Goal: Task Accomplishment & Management: Manage account settings

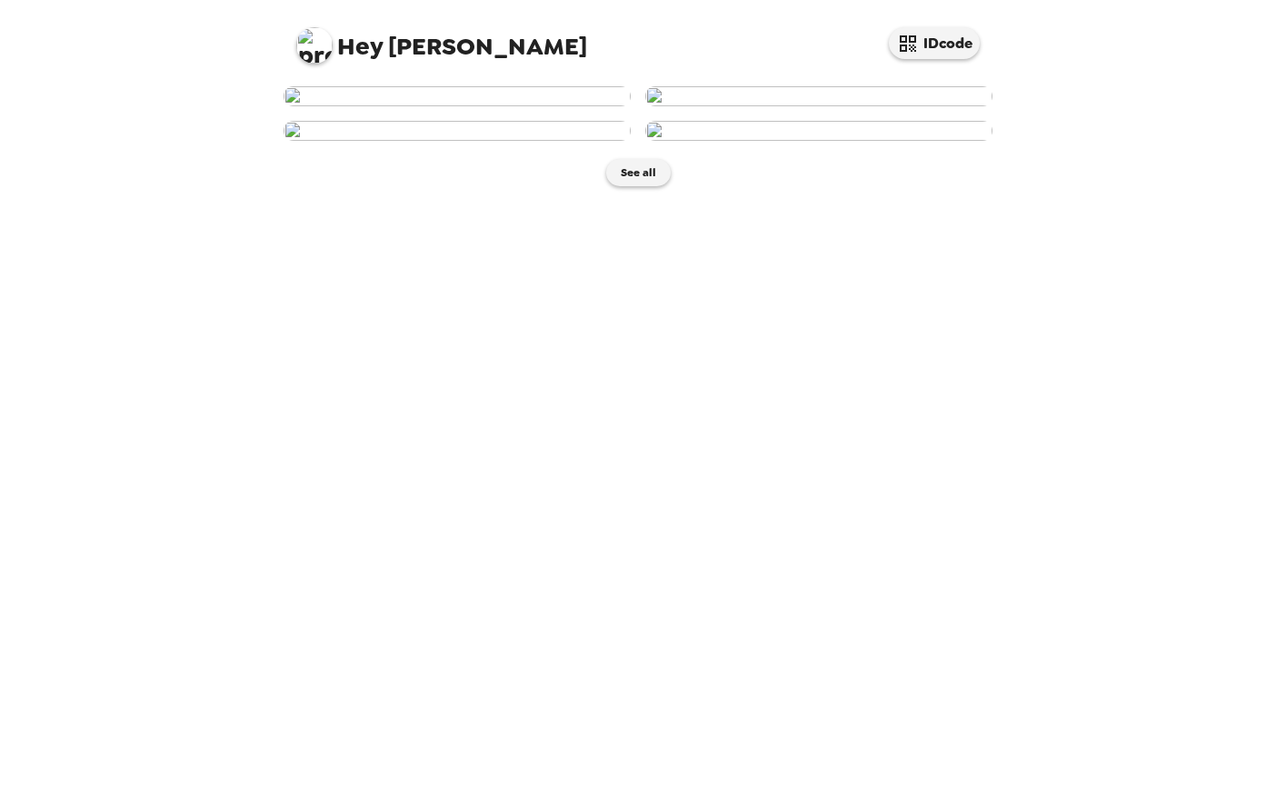
scroll to position [220, 0]
click at [902, 141] on img at bounding box center [818, 131] width 347 height 20
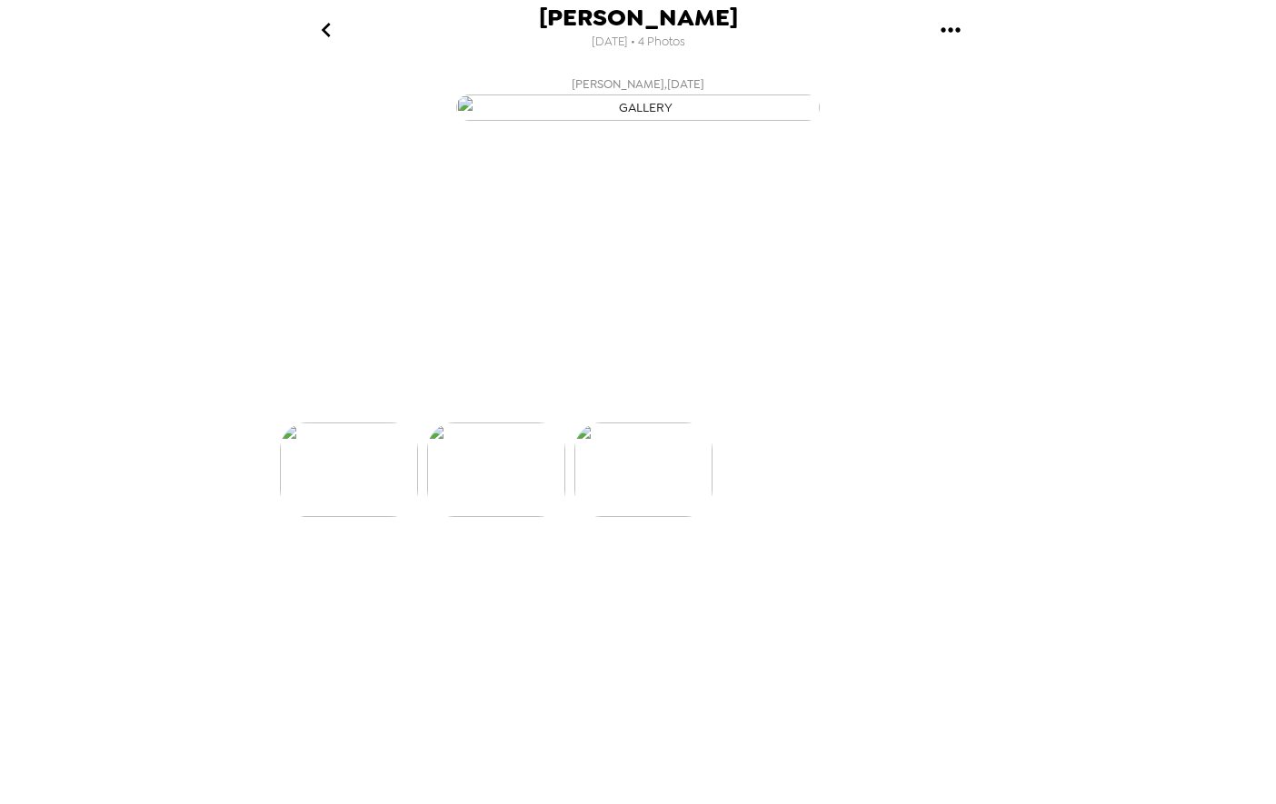
scroll to position [0, 438]
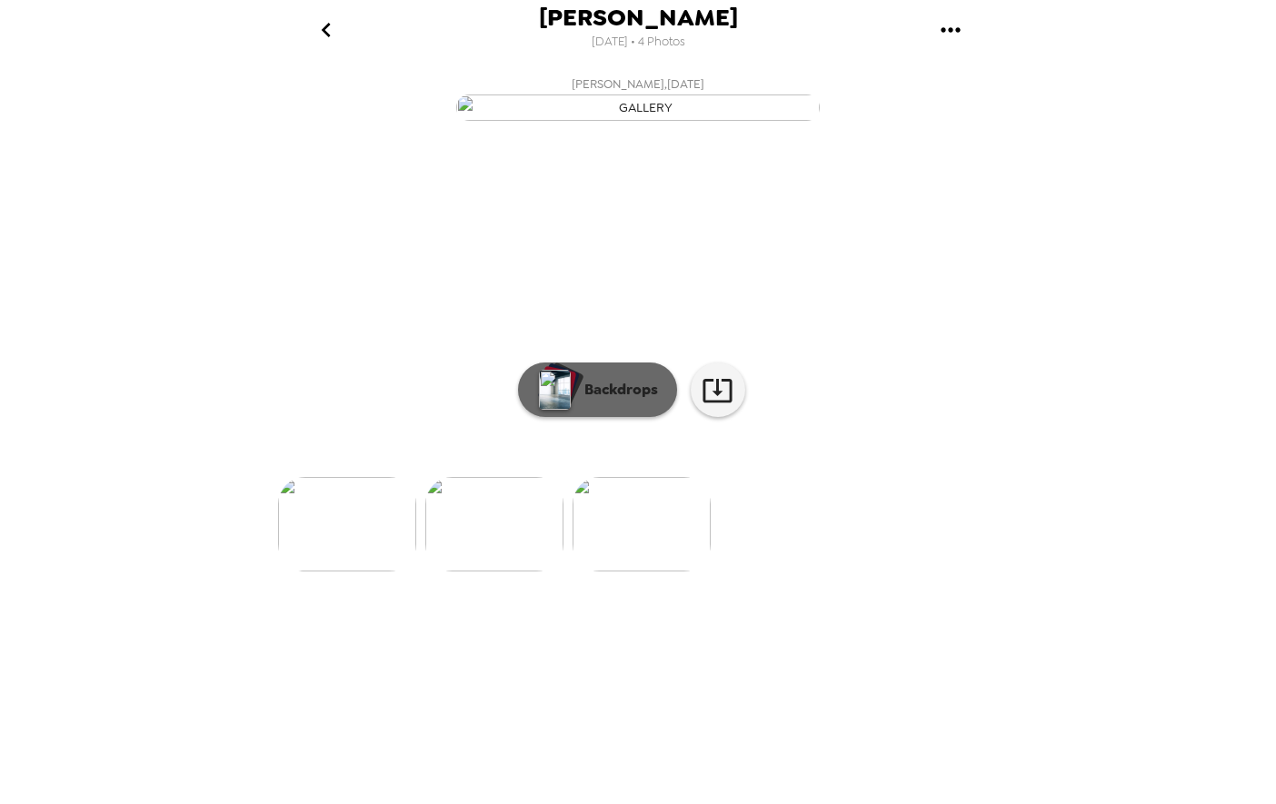
click at [582, 401] on p "Backdrops" at bounding box center [616, 390] width 83 height 22
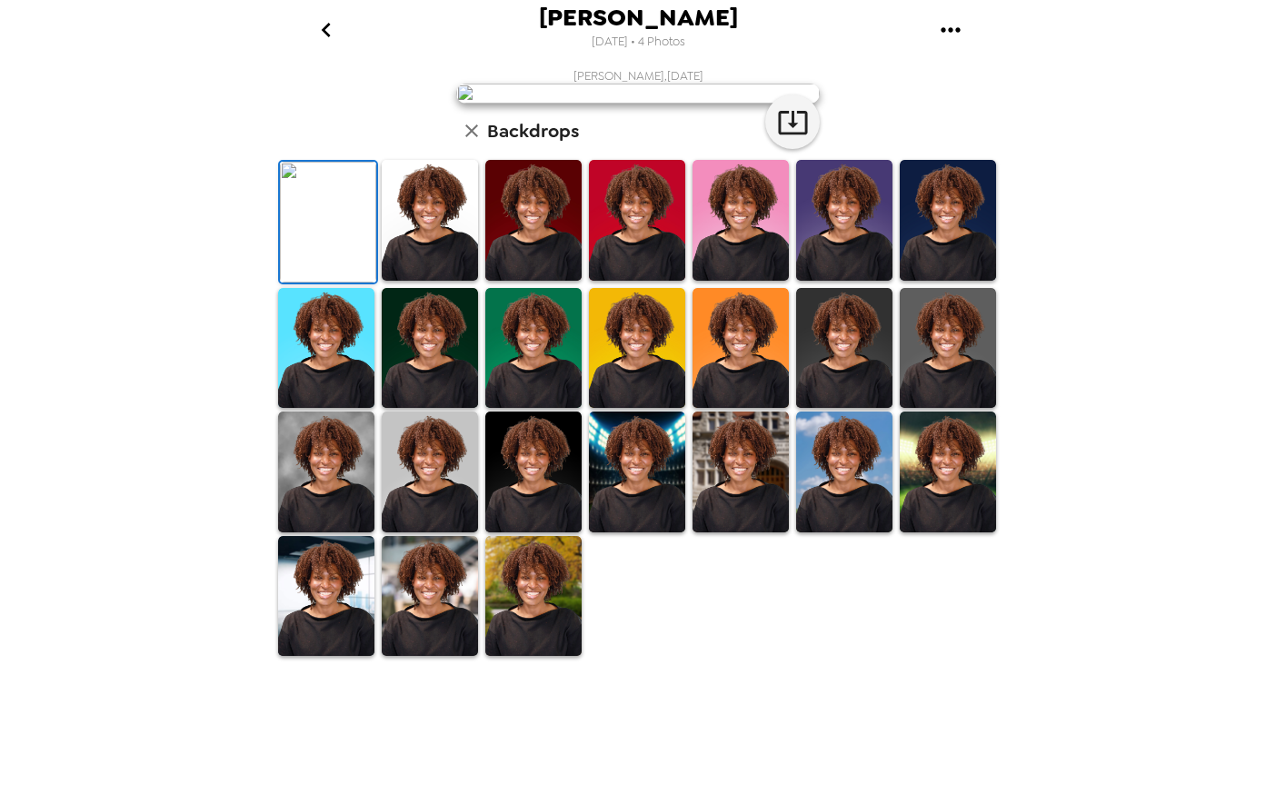
scroll to position [287, 0]
click at [503, 657] on img at bounding box center [533, 596] width 96 height 121
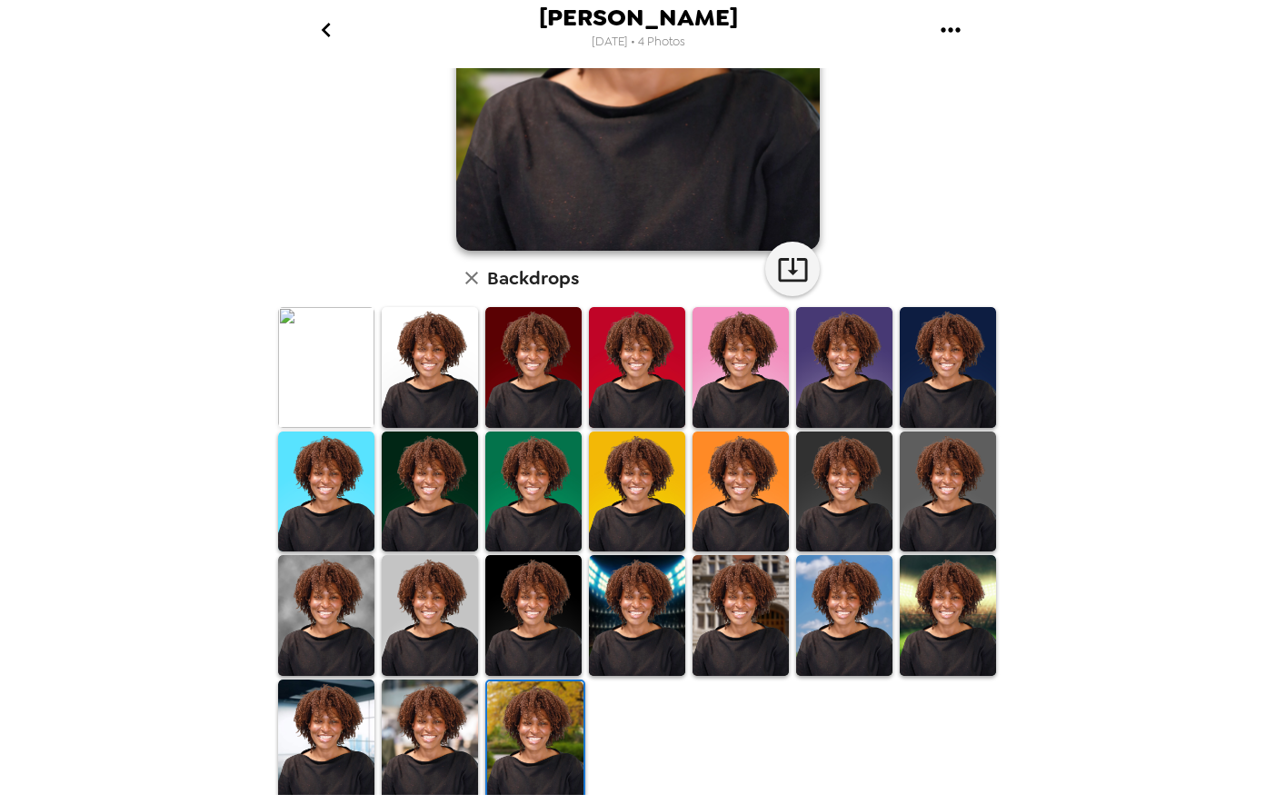
click at [345, 755] on img at bounding box center [326, 740] width 96 height 121
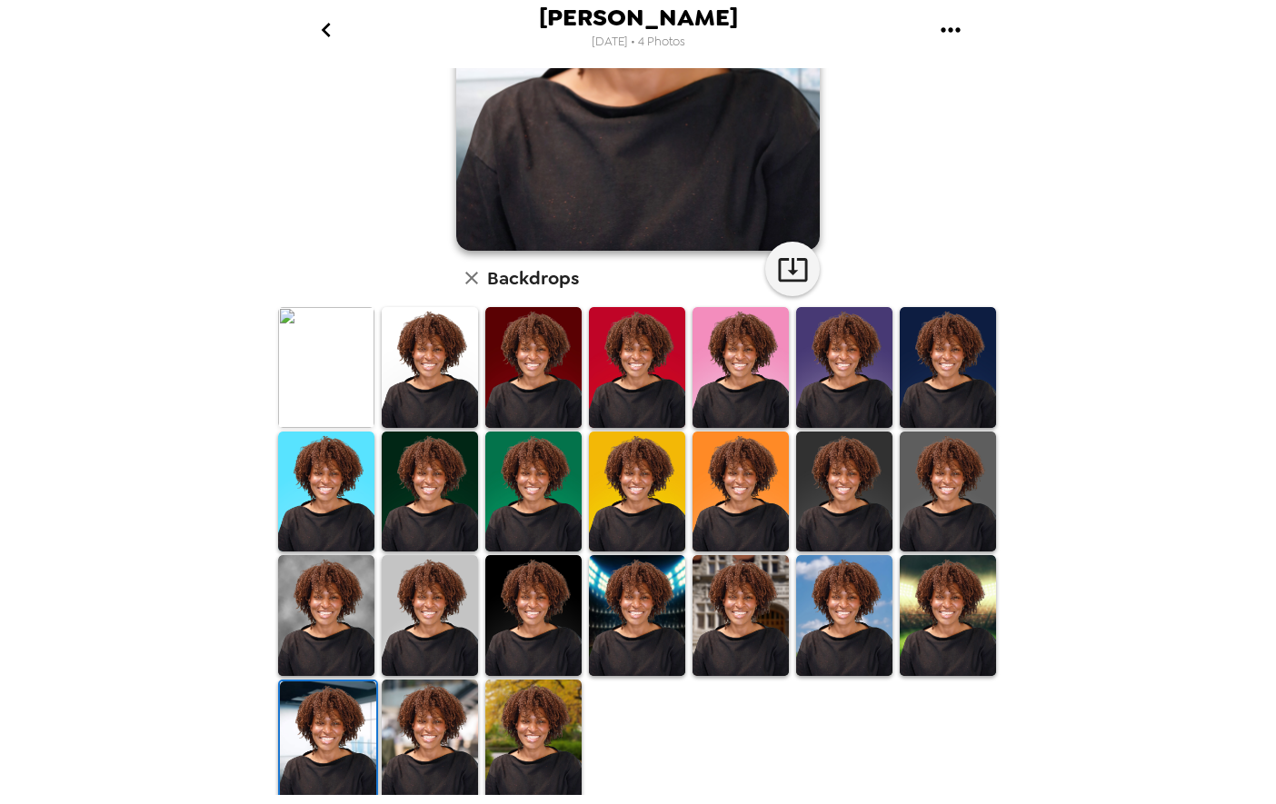
click at [445, 602] on img at bounding box center [430, 615] width 96 height 121
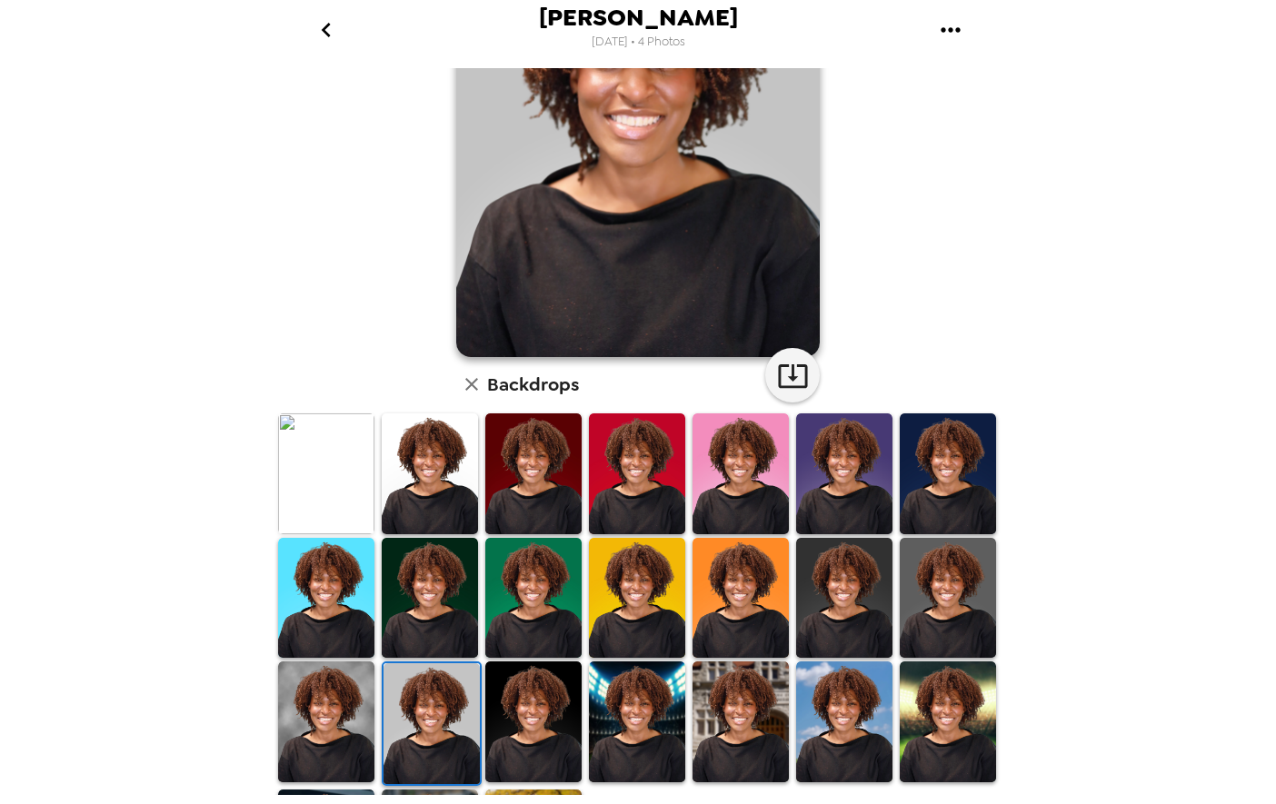
scroll to position [15, 0]
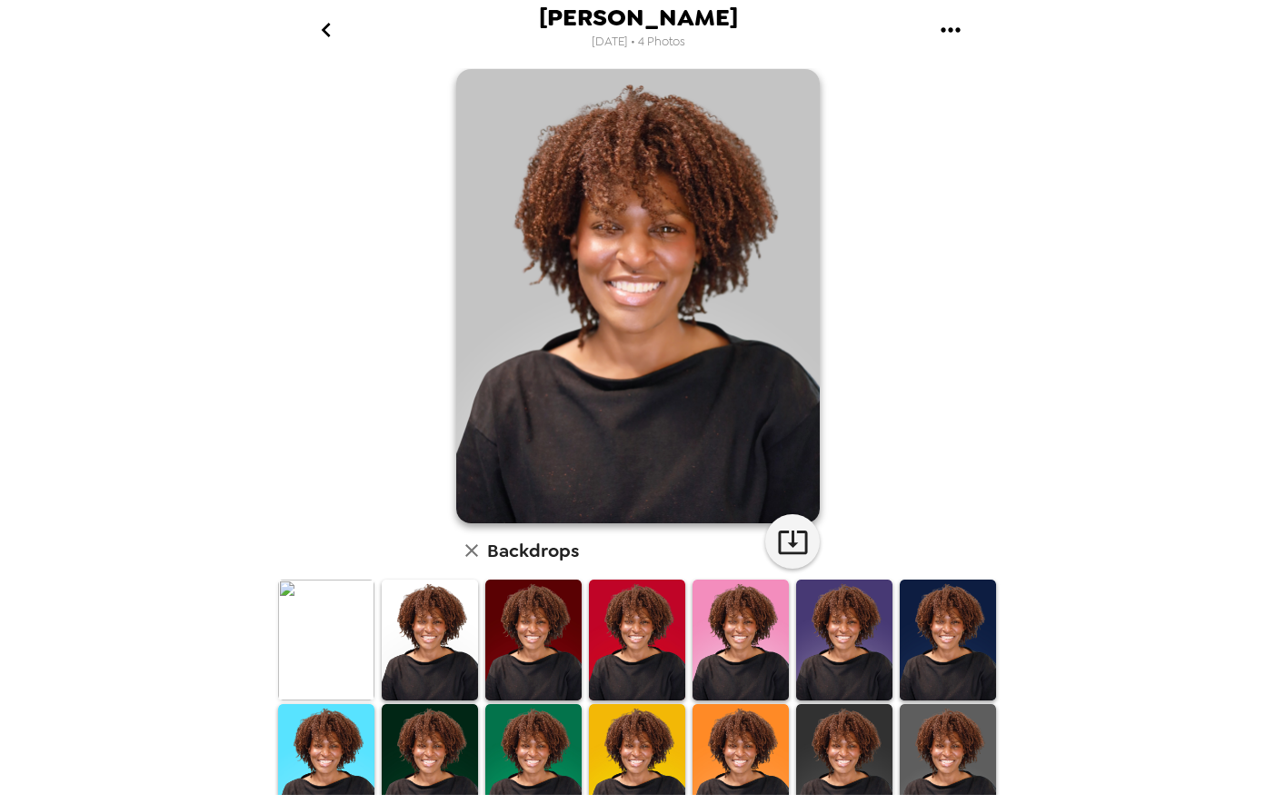
click at [900, 672] on img at bounding box center [948, 640] width 96 height 121
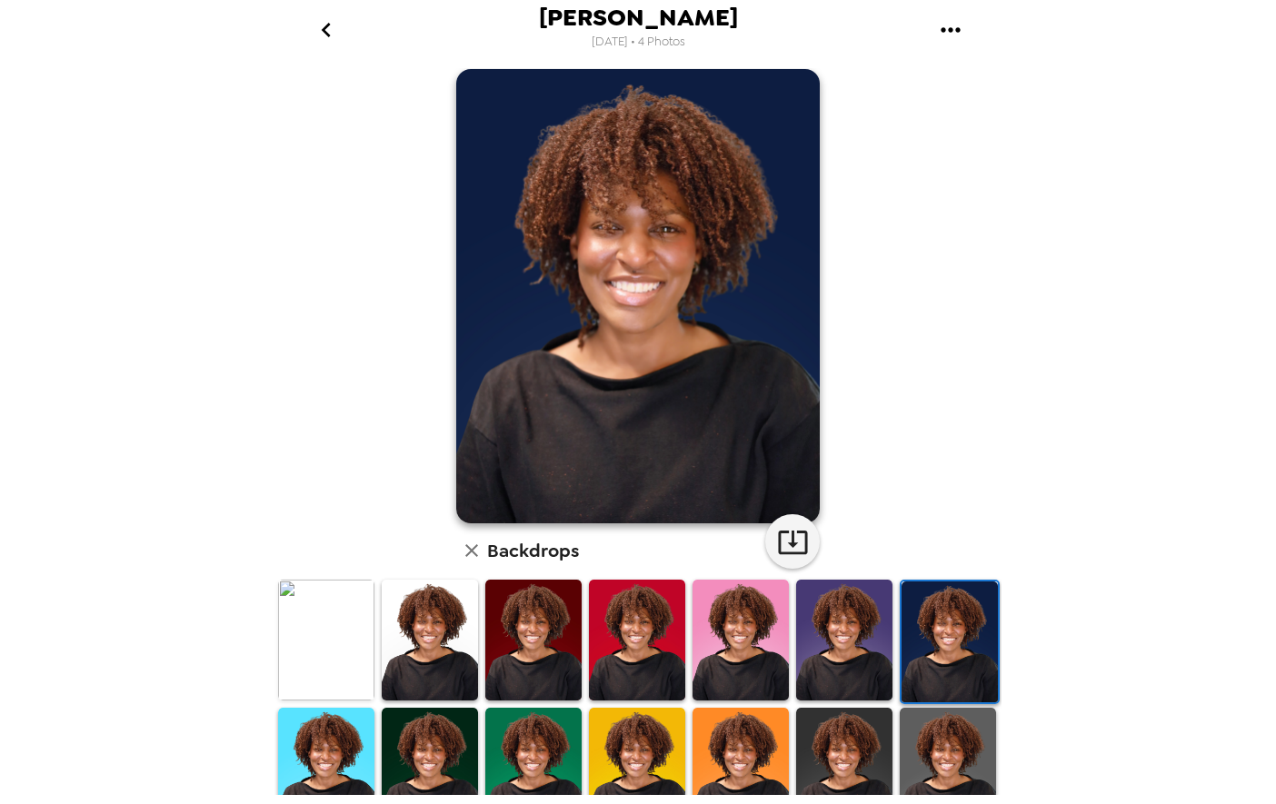
click at [916, 759] on img at bounding box center [948, 768] width 96 height 121
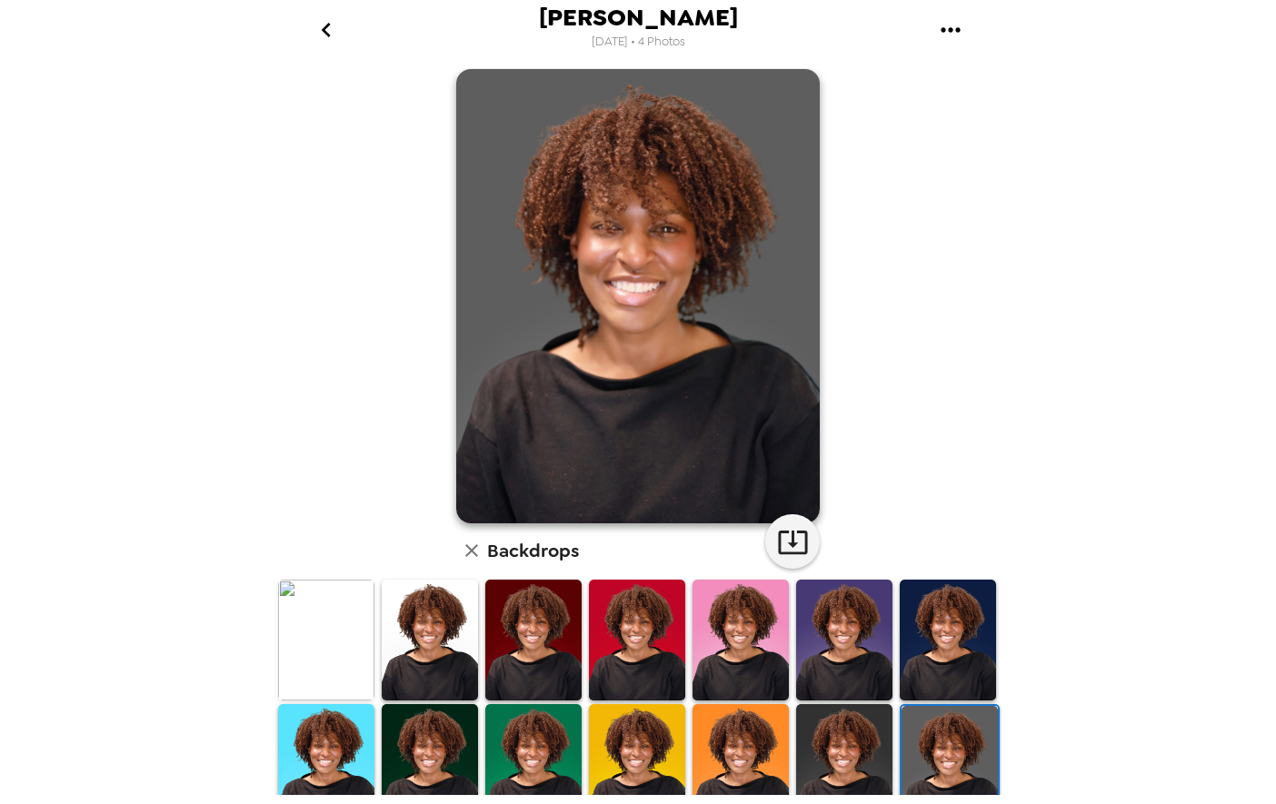
click at [752, 745] on img at bounding box center [741, 764] width 96 height 121
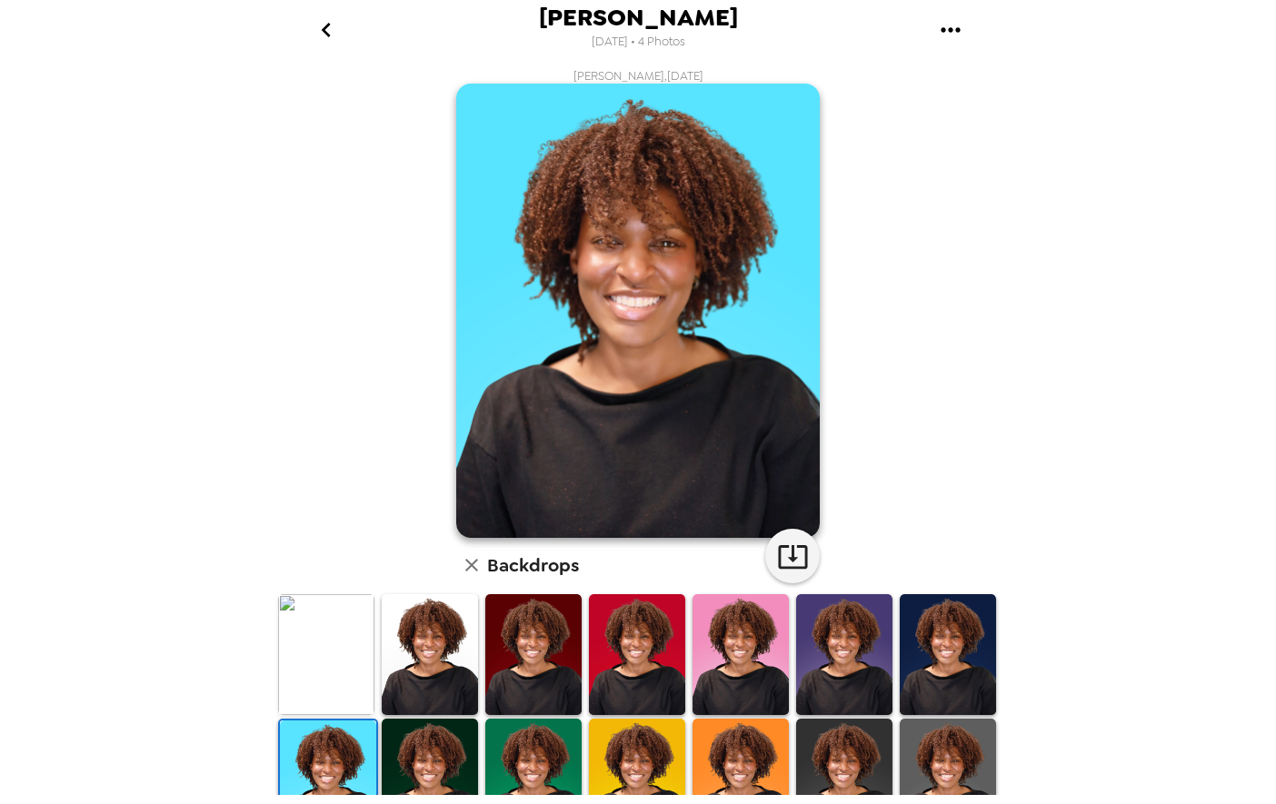
scroll to position [15, 0]
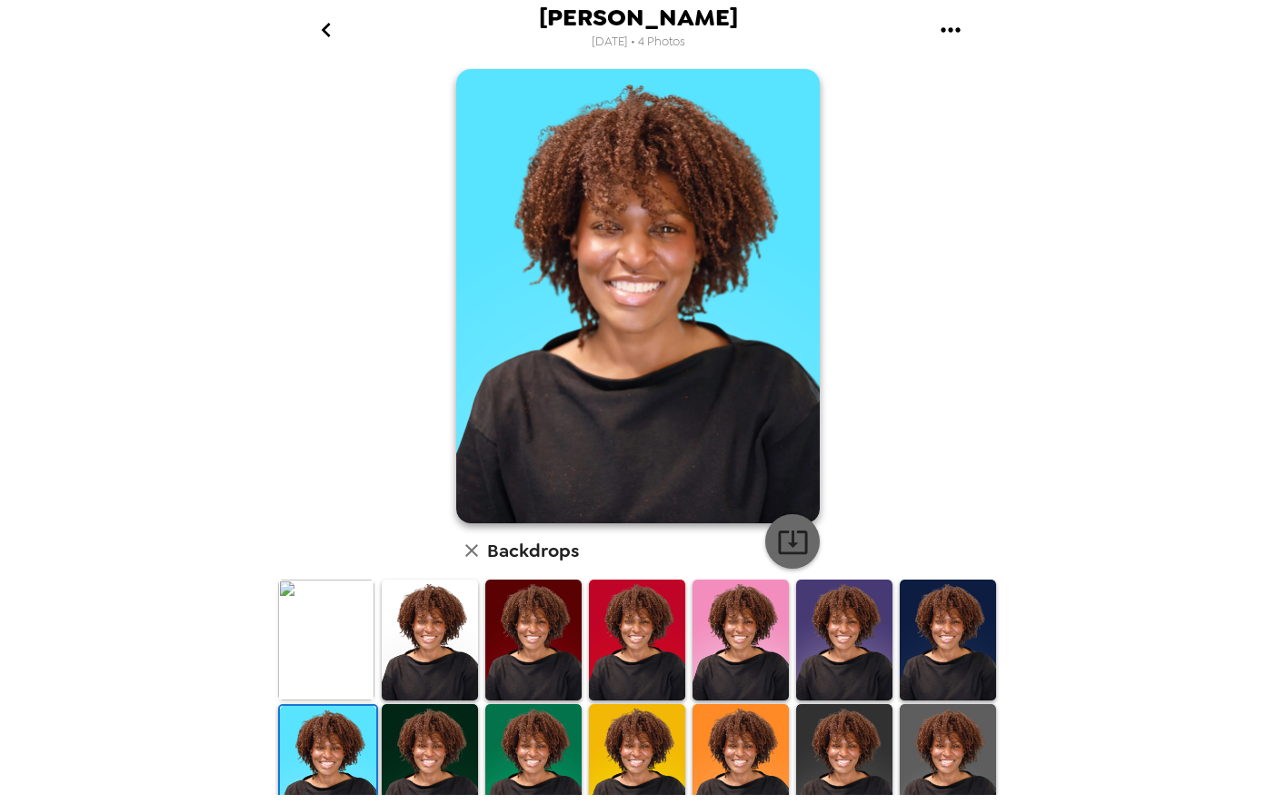
click at [803, 525] on button "button" at bounding box center [792, 541] width 55 height 55
click at [350, 372] on div "[PERSON_NAME] , [DATE] Backdrops" at bounding box center [637, 566] width 727 height 1024
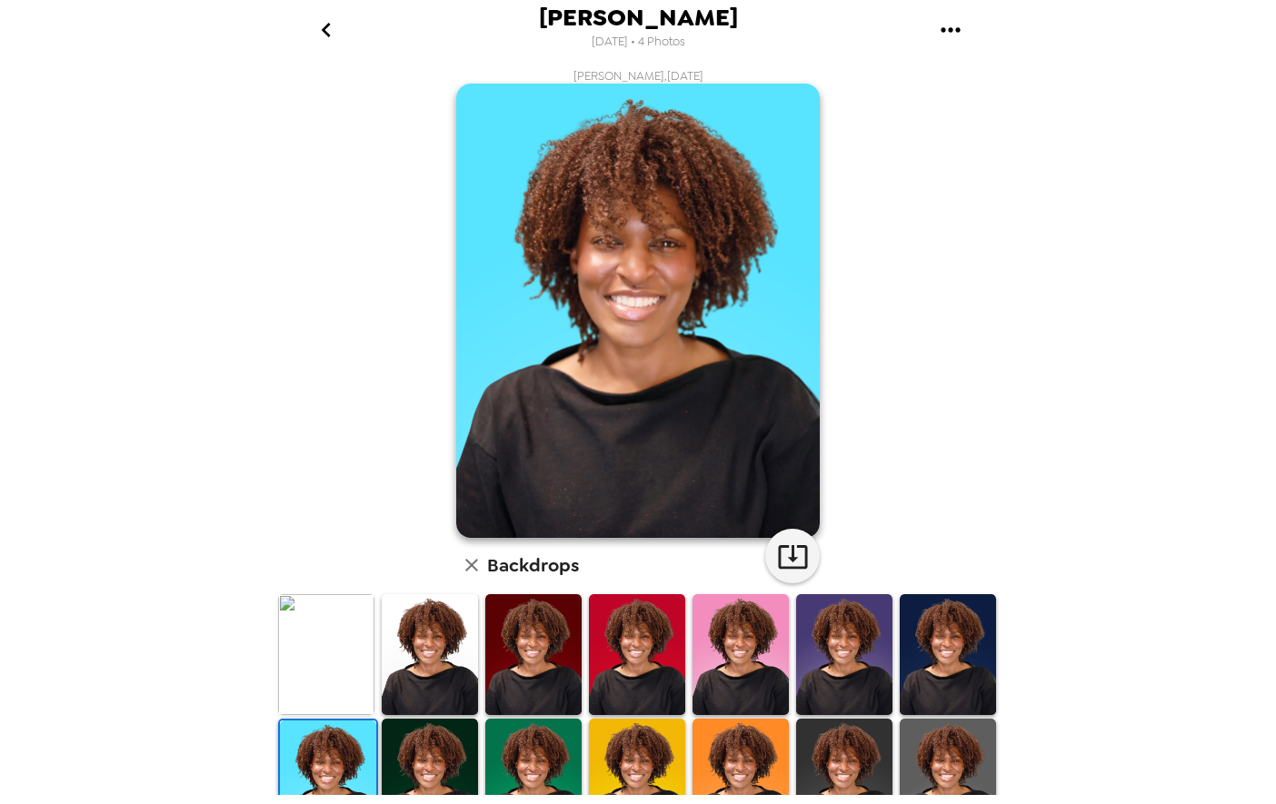
click at [326, 33] on icon "go back" at bounding box center [325, 30] width 9 height 15
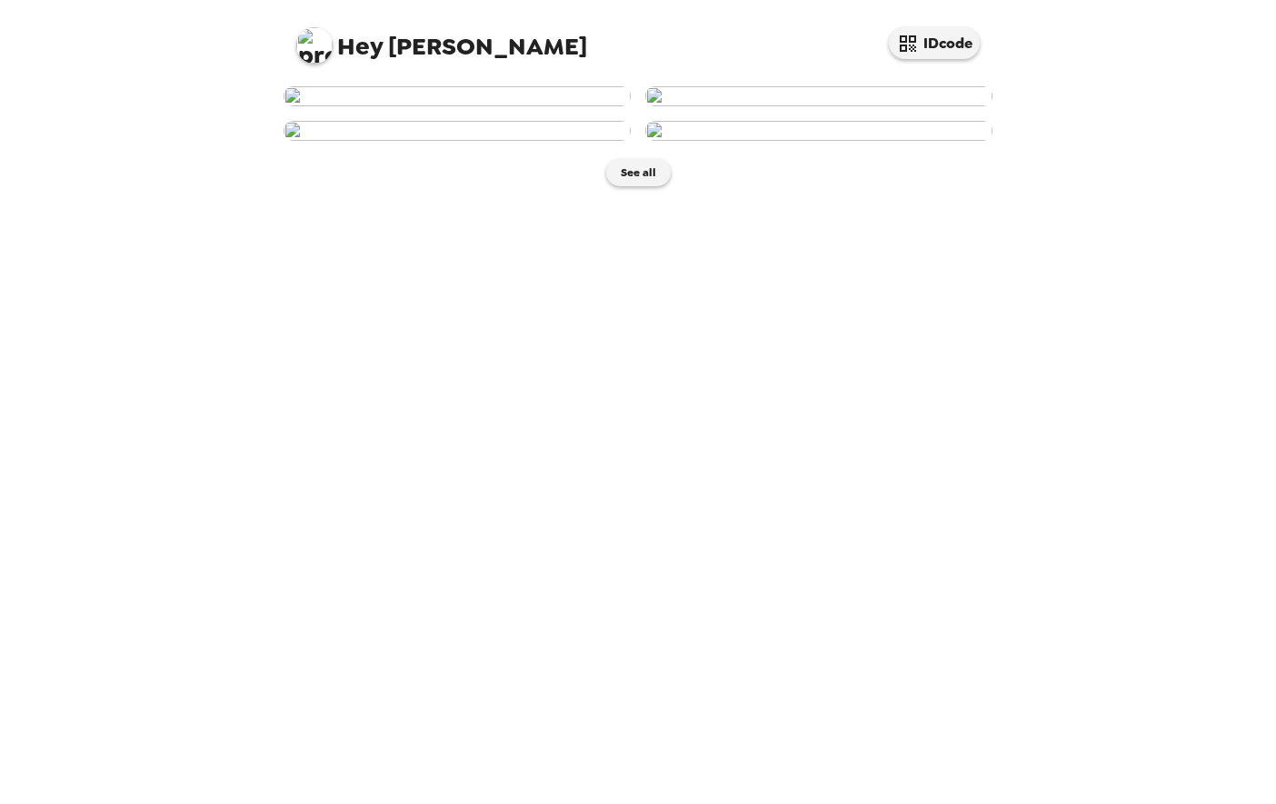
scroll to position [182, 0]
drag, startPoint x: 504, startPoint y: 583, endPoint x: 374, endPoint y: 582, distance: 129.1
click at [374, 141] on img at bounding box center [457, 131] width 347 height 20
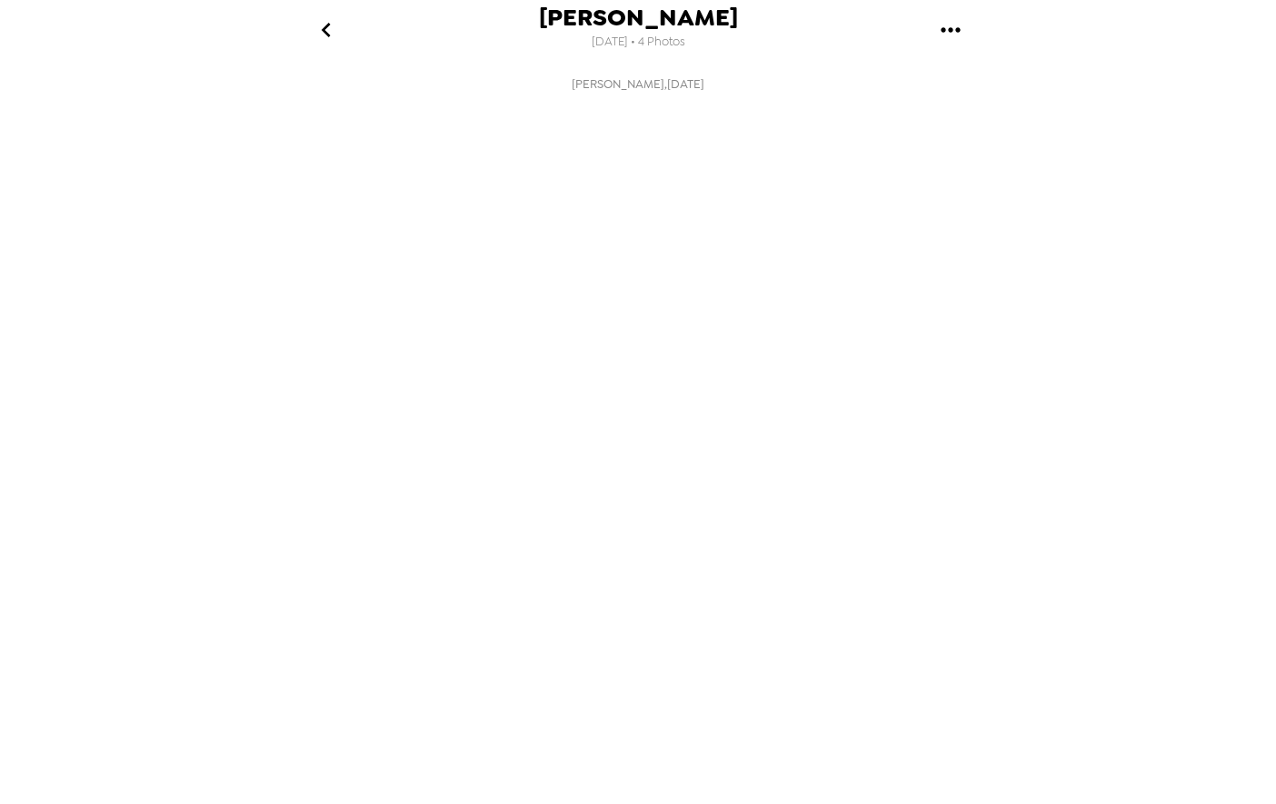
scroll to position [0, 293]
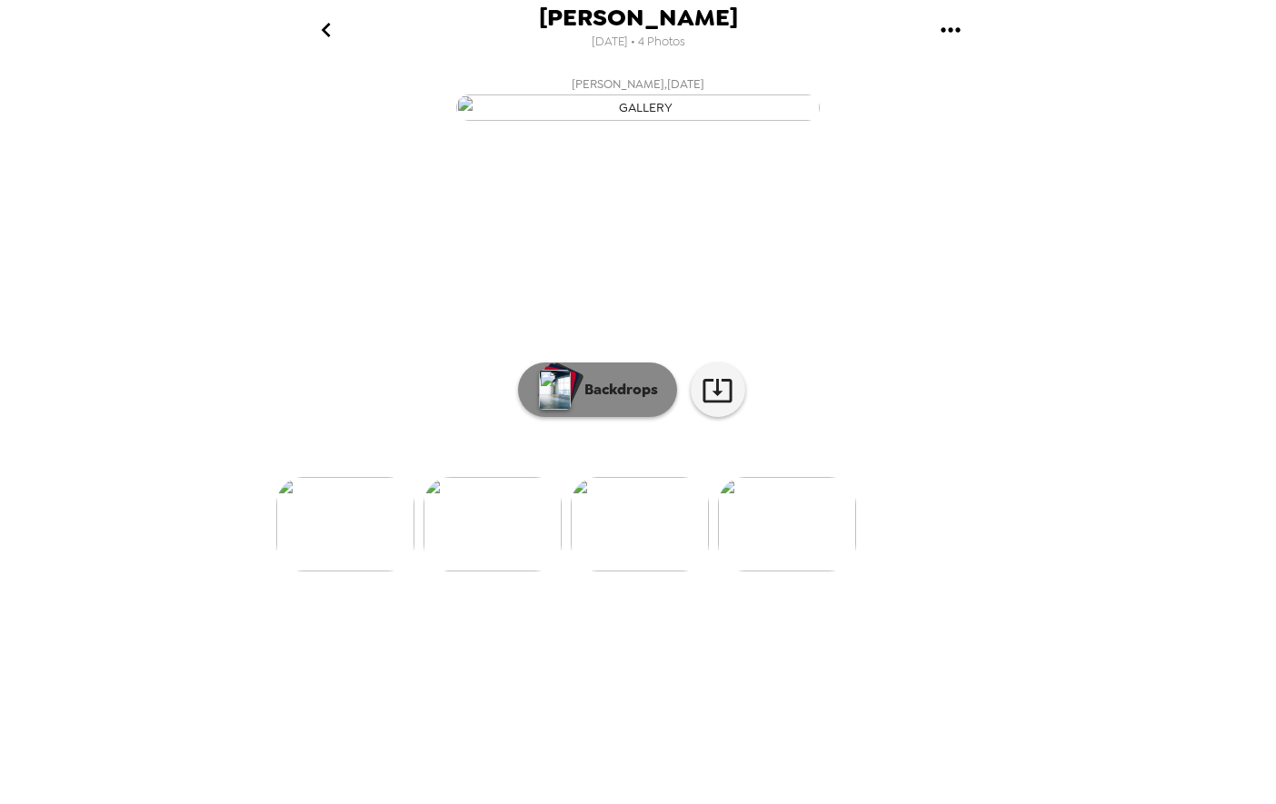
click at [619, 401] on p "Backdrops" at bounding box center [616, 390] width 83 height 22
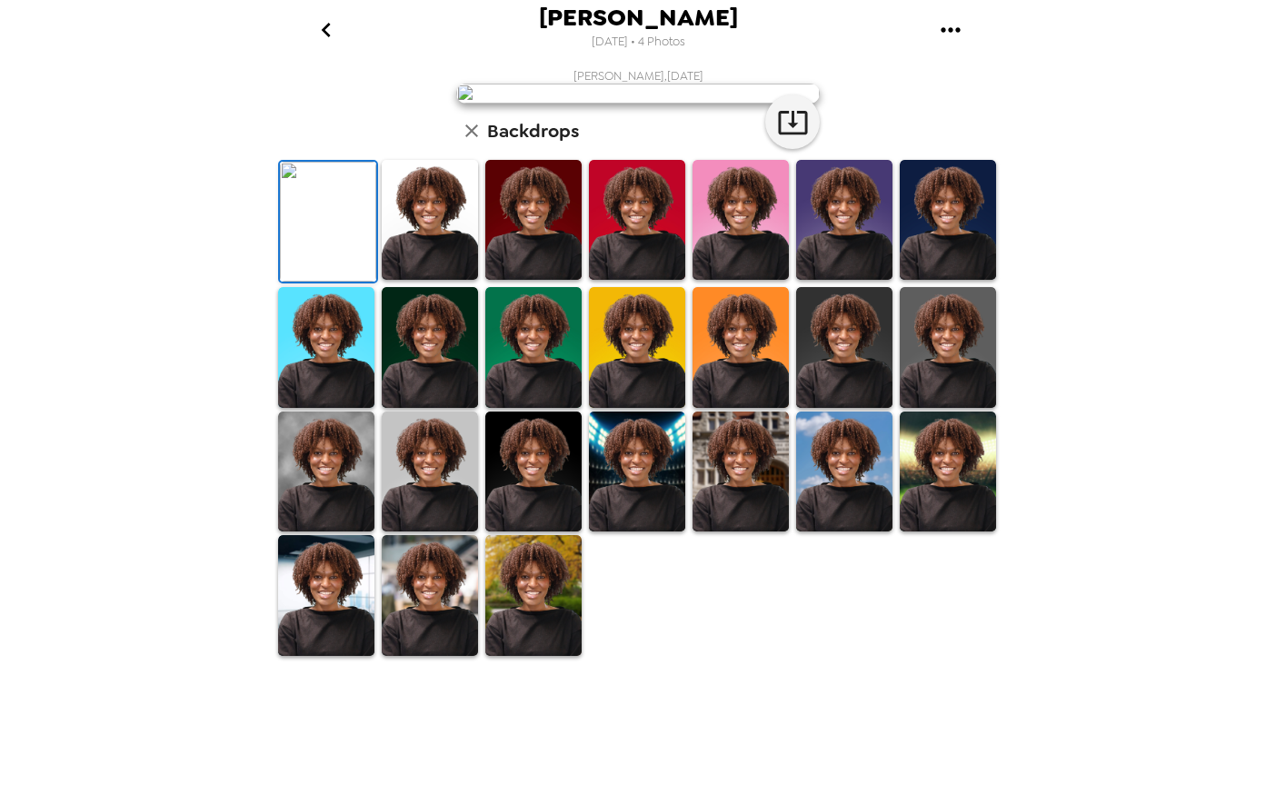
scroll to position [273, 0]
click at [830, 532] on img at bounding box center [844, 472] width 96 height 120
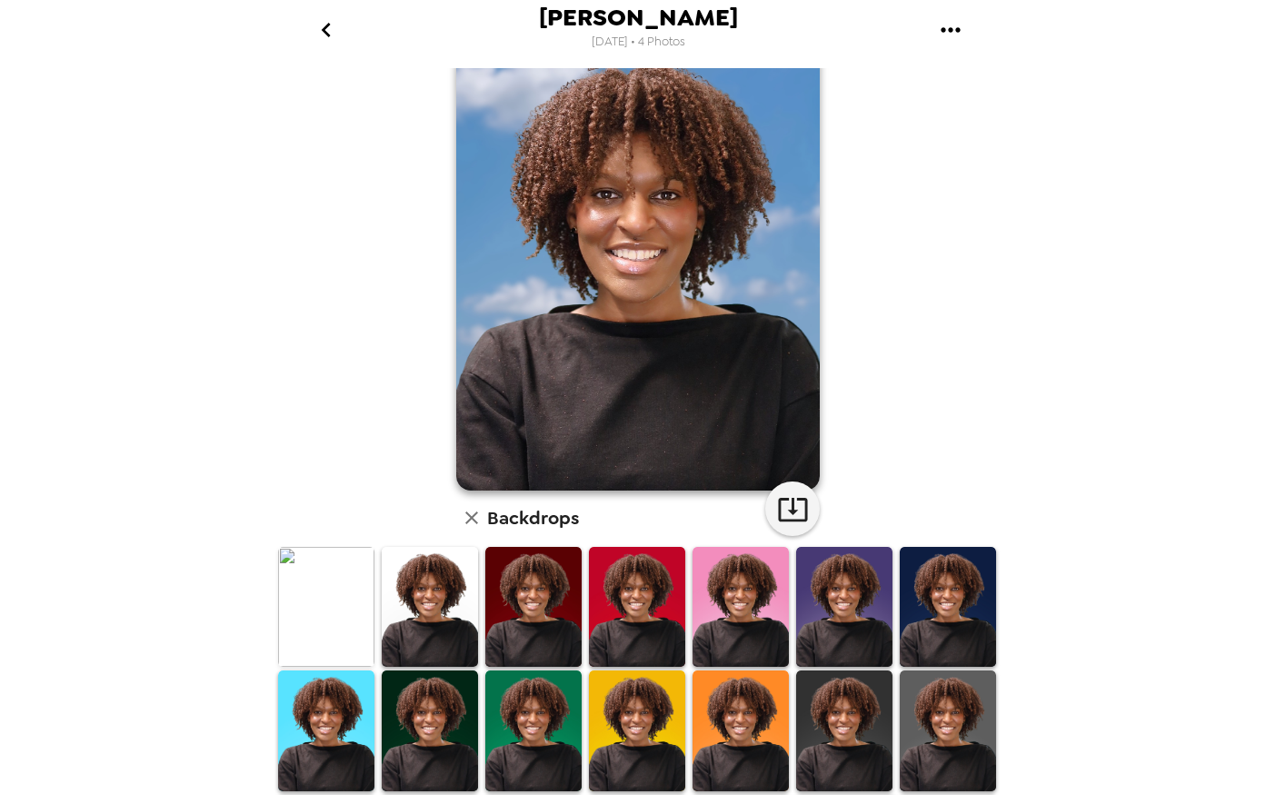
scroll to position [91, 0]
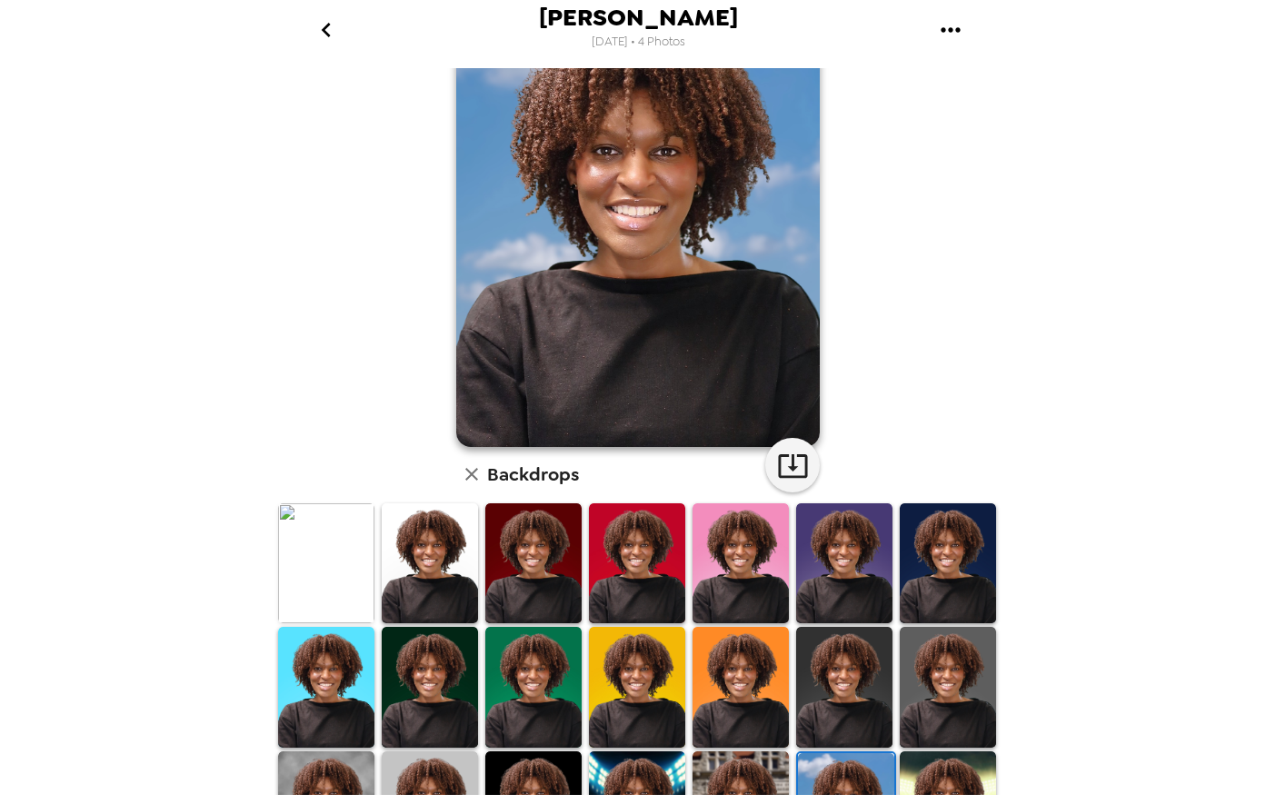
click at [450, 695] on img at bounding box center [430, 687] width 96 height 120
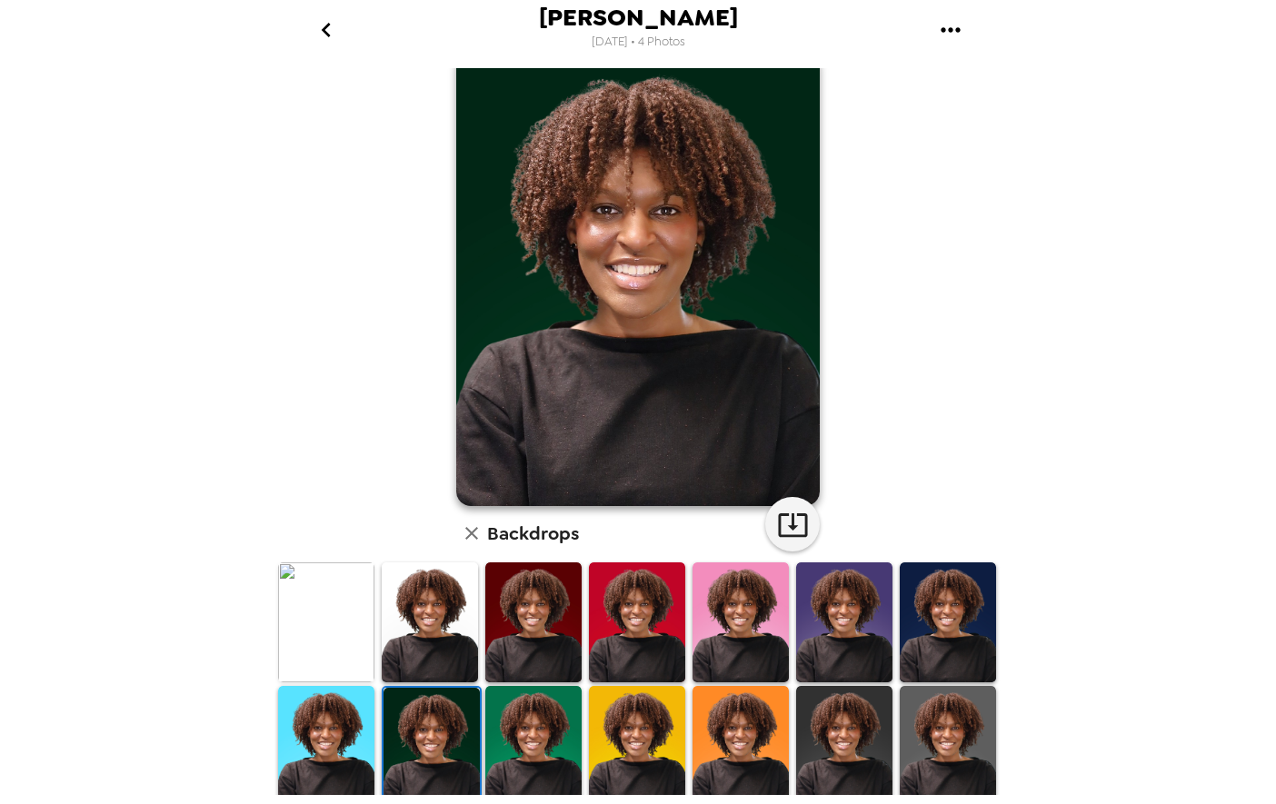
scroll to position [0, 0]
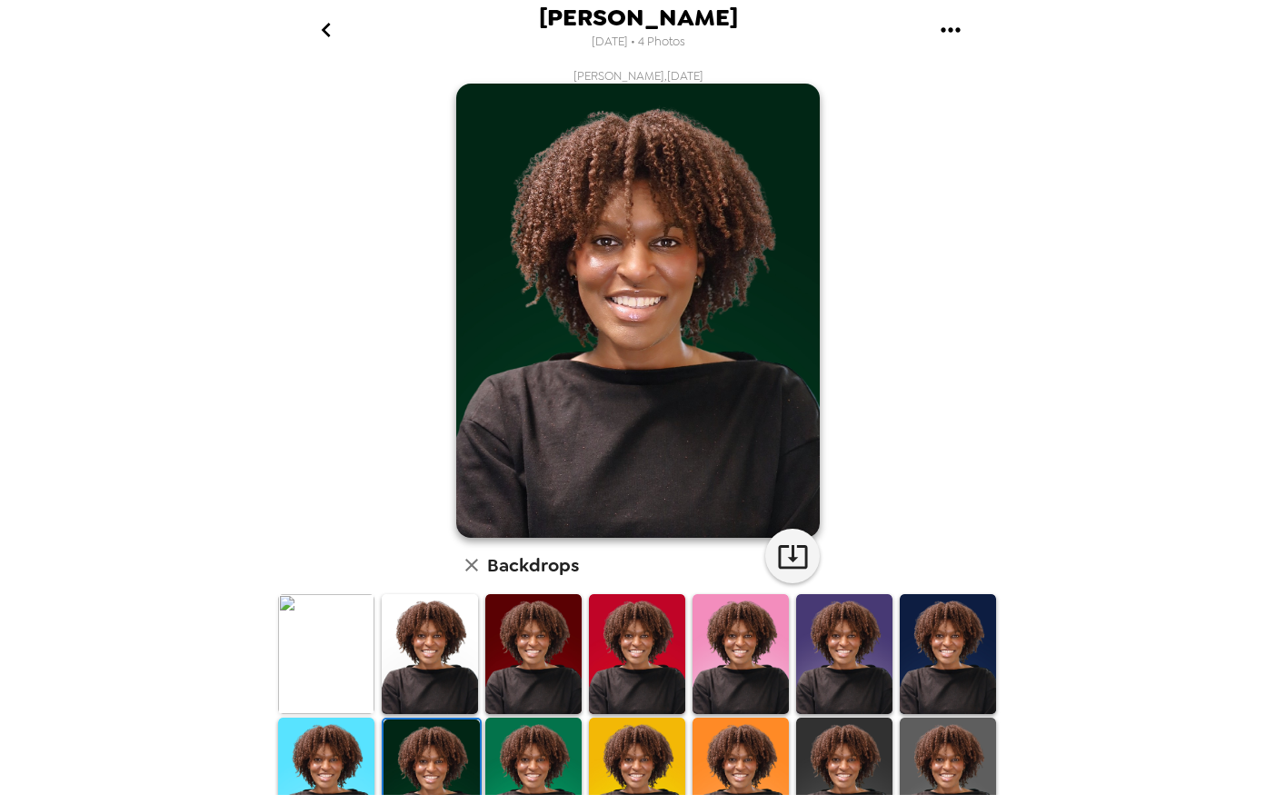
click at [560, 693] on img at bounding box center [533, 654] width 96 height 120
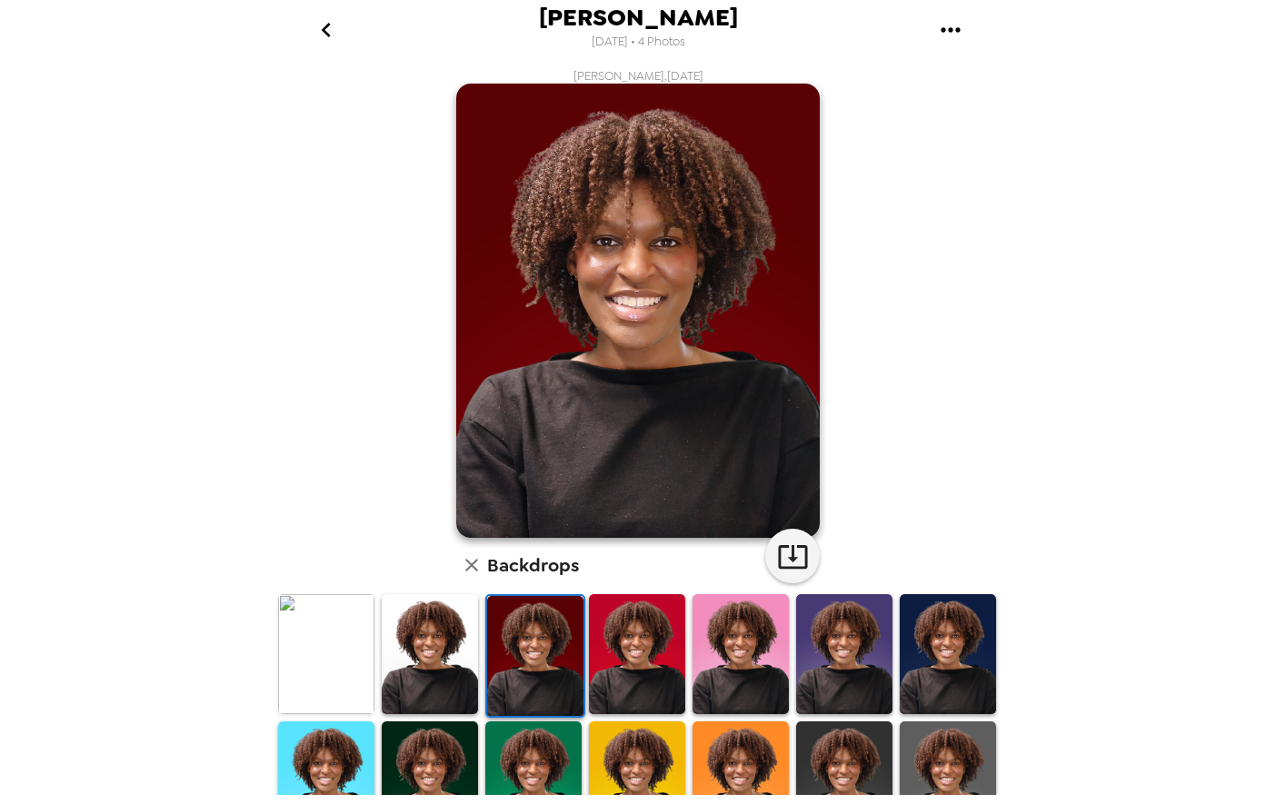
click at [702, 761] on img at bounding box center [741, 782] width 96 height 120
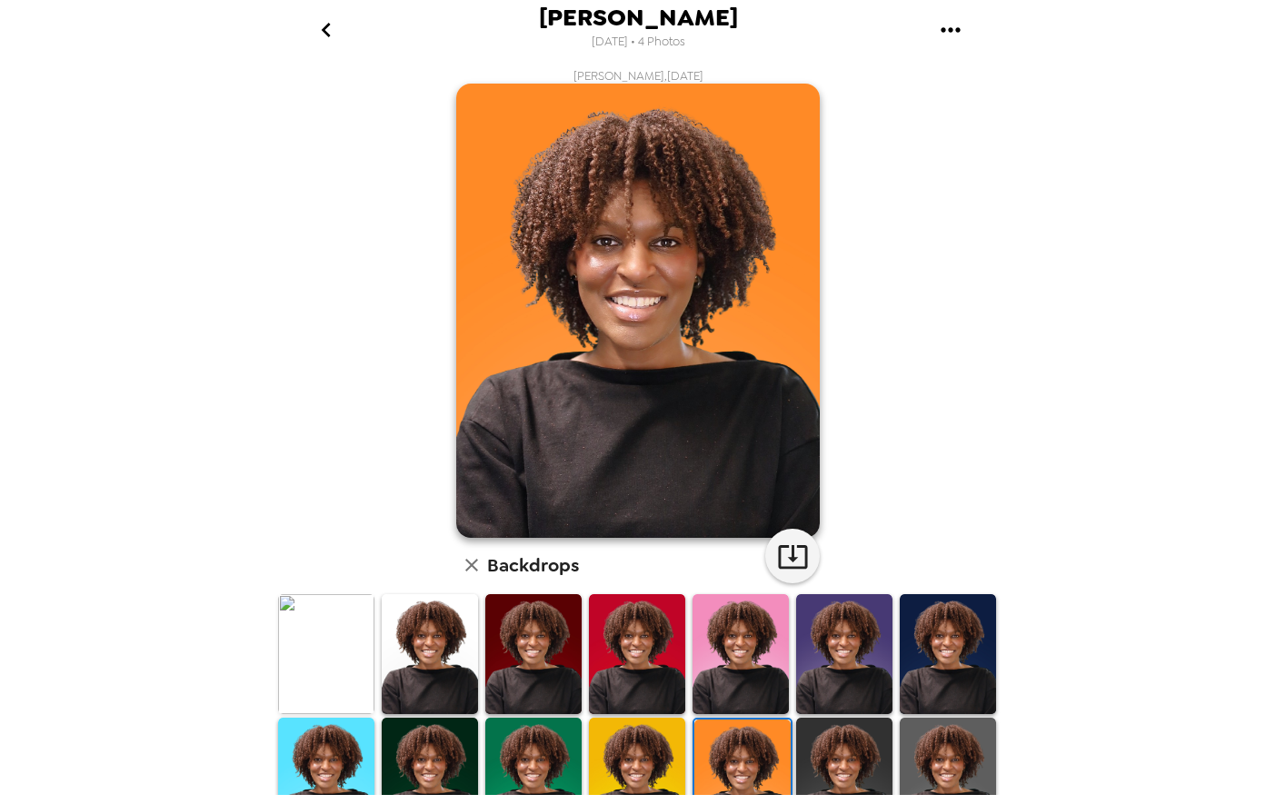
click at [765, 660] on img at bounding box center [741, 654] width 96 height 120
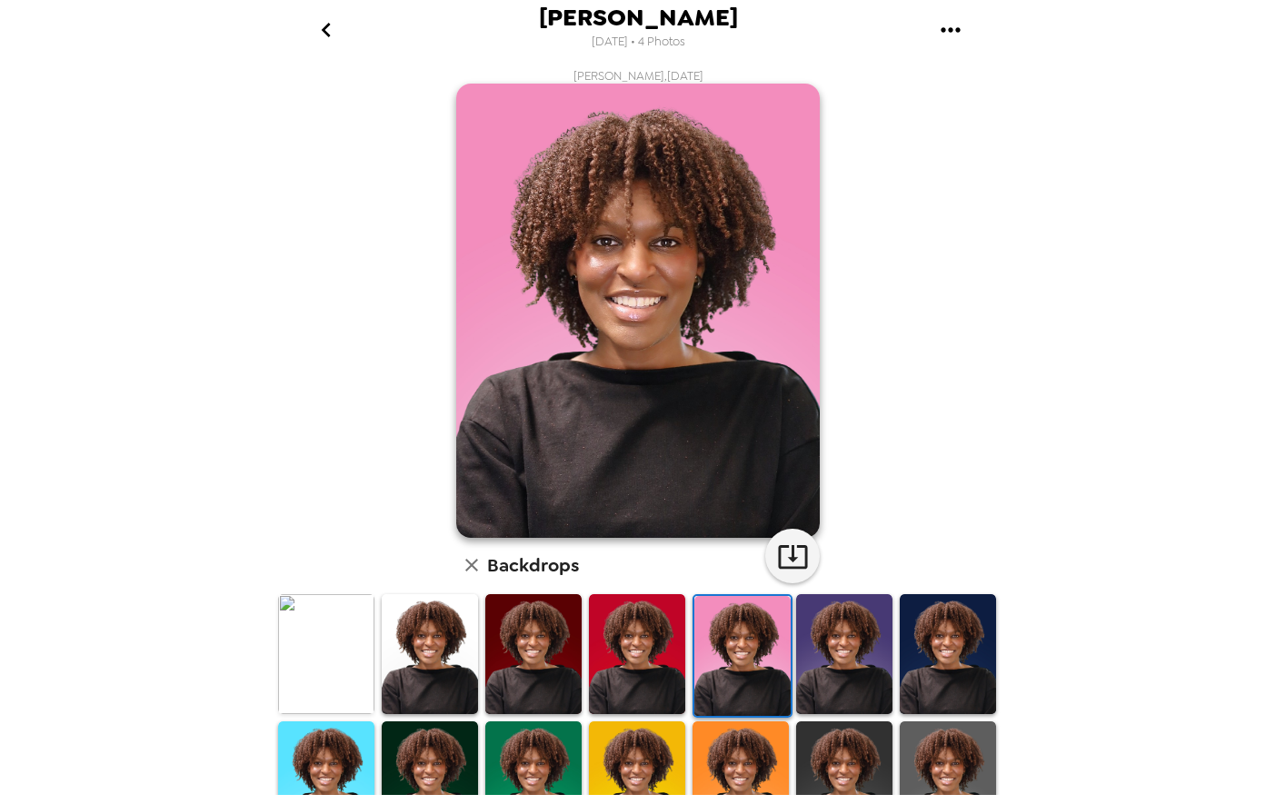
click at [816, 662] on img at bounding box center [844, 654] width 96 height 120
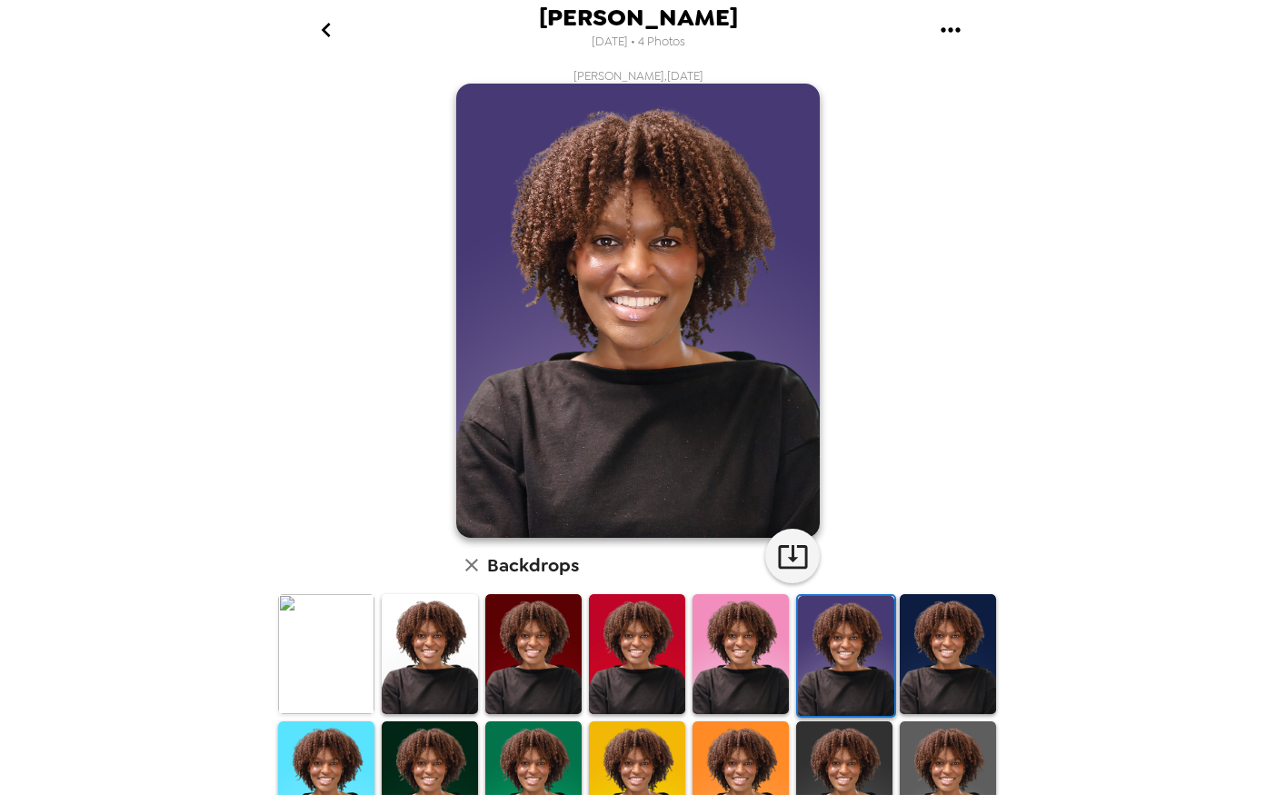
click at [903, 672] on img at bounding box center [948, 654] width 96 height 120
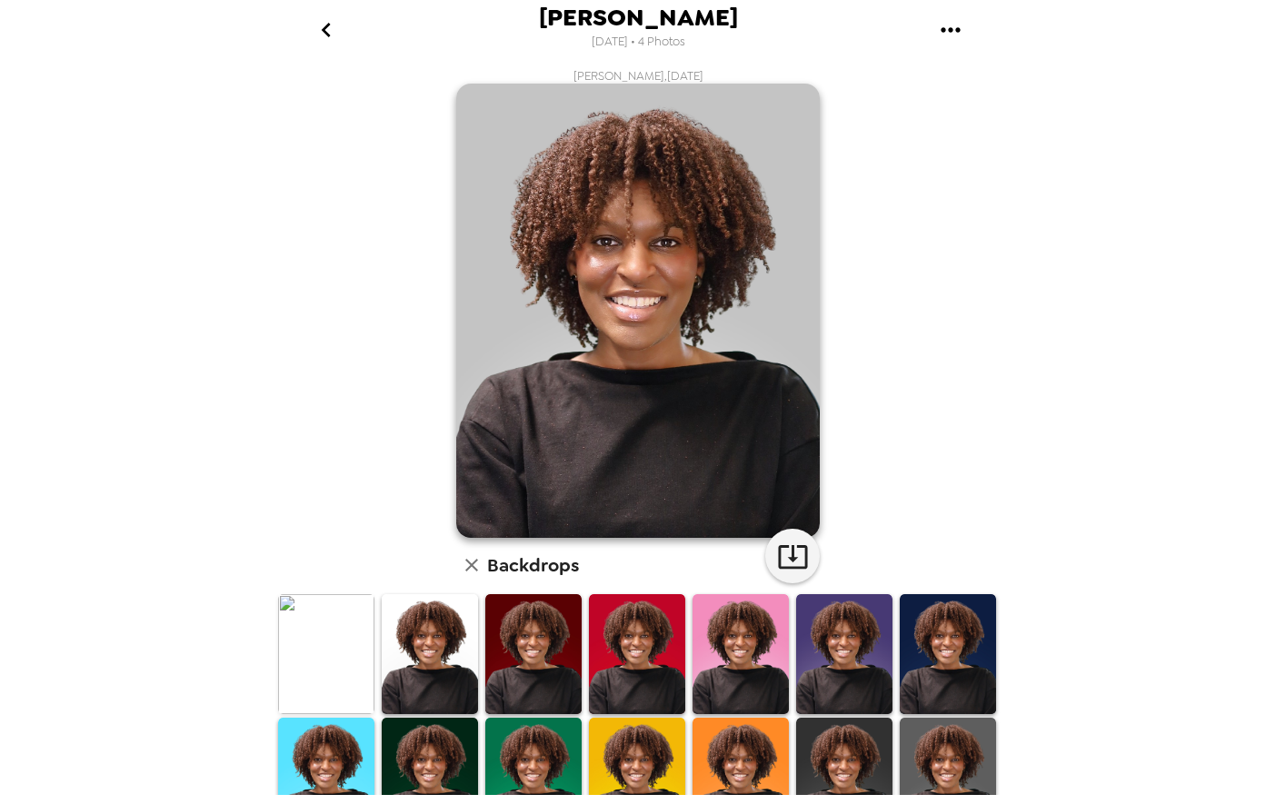
drag, startPoint x: 0, startPoint y: 0, endPoint x: 942, endPoint y: 460, distance: 1047.9
click at [943, 454] on div "[PERSON_NAME] , [DATE] Backdrops" at bounding box center [637, 580] width 727 height 1024
click at [794, 544] on icon "button" at bounding box center [793, 557] width 32 height 32
click at [404, 414] on div "[PERSON_NAME] , [DATE] Backdrops" at bounding box center [637, 580] width 727 height 1024
click at [470, 568] on icon "button" at bounding box center [472, 565] width 22 height 22
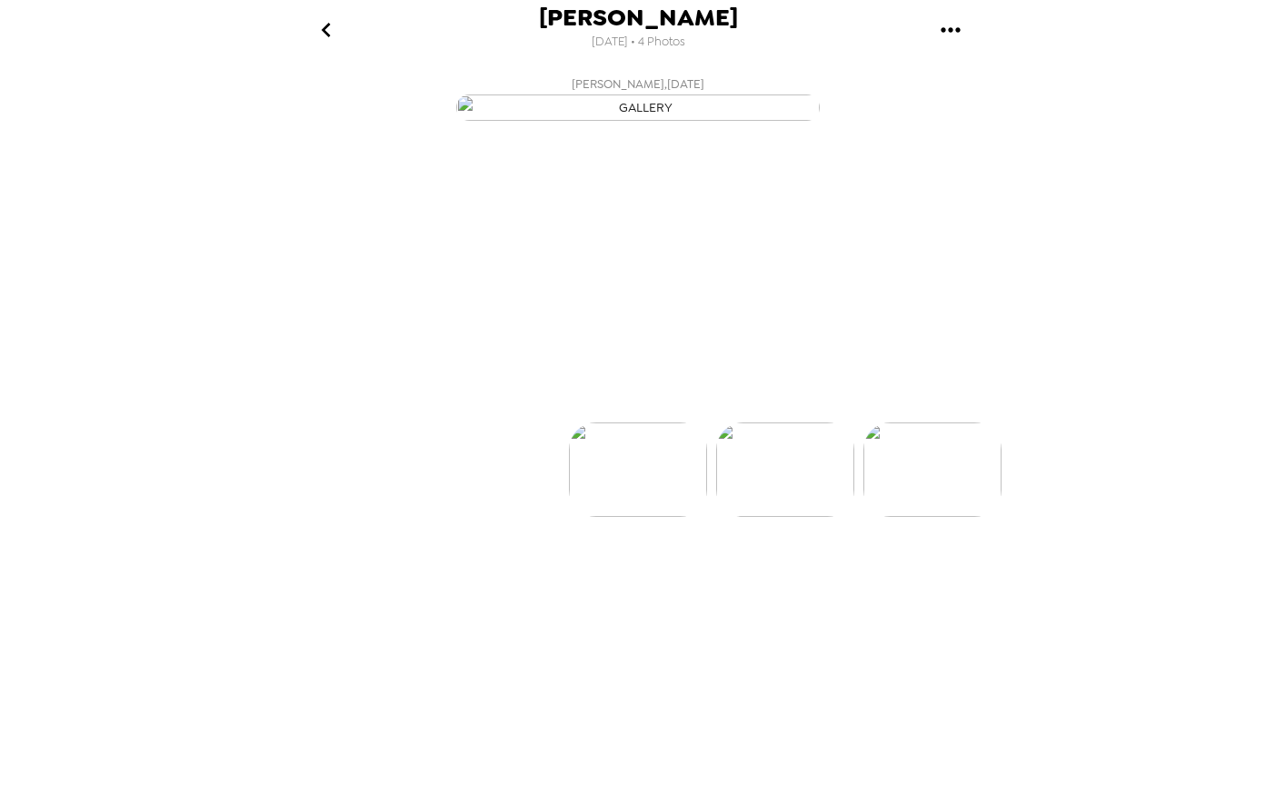
scroll to position [0, 293]
click at [525, 572] on img at bounding box center [493, 524] width 138 height 95
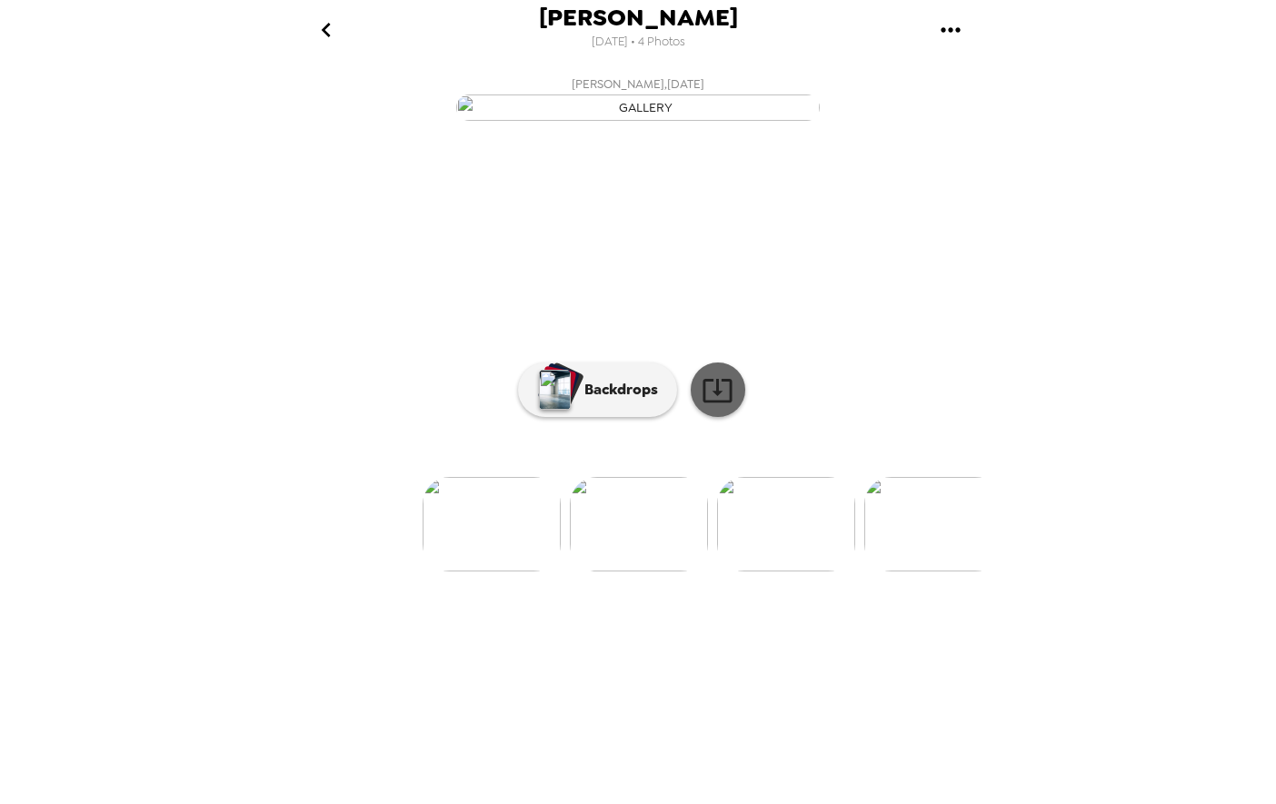
click at [727, 406] on icon at bounding box center [718, 390] width 32 height 32
click at [593, 401] on p "Backdrops" at bounding box center [616, 390] width 83 height 22
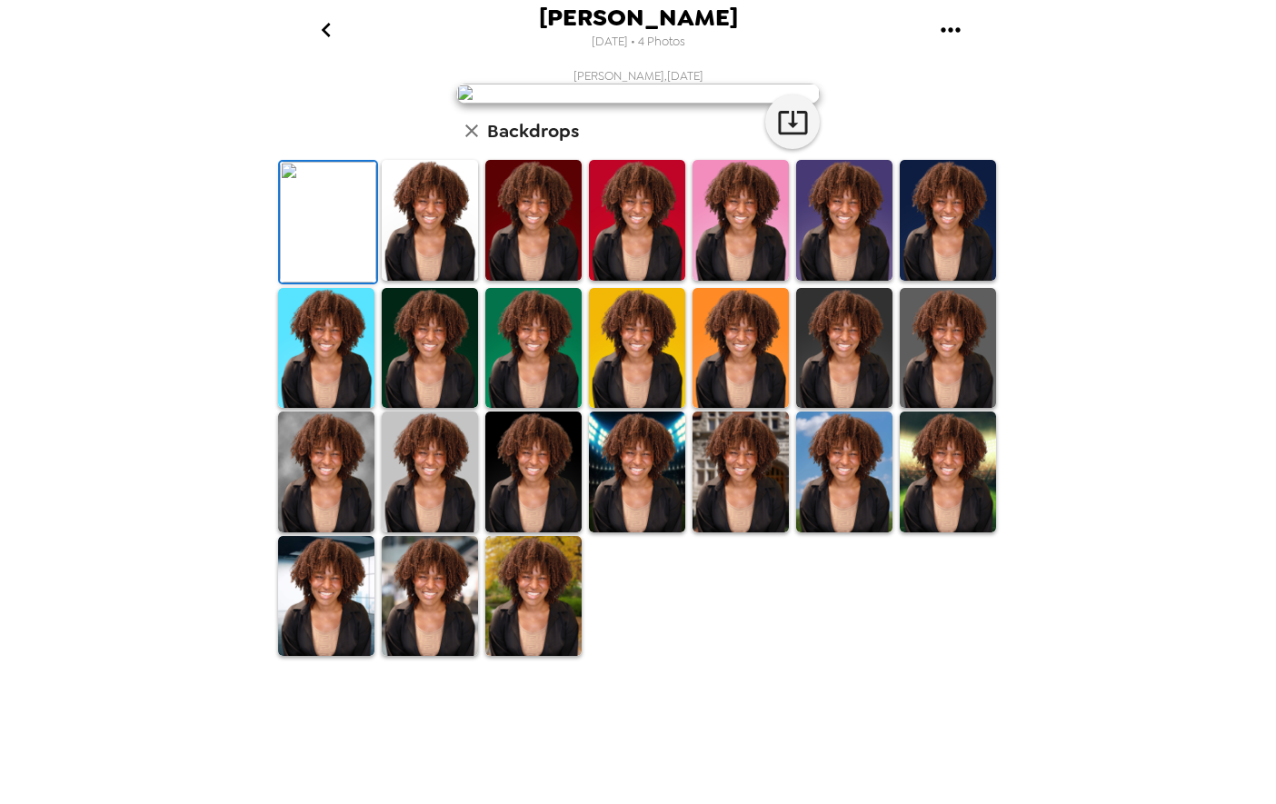
click at [538, 281] on img at bounding box center [533, 220] width 96 height 121
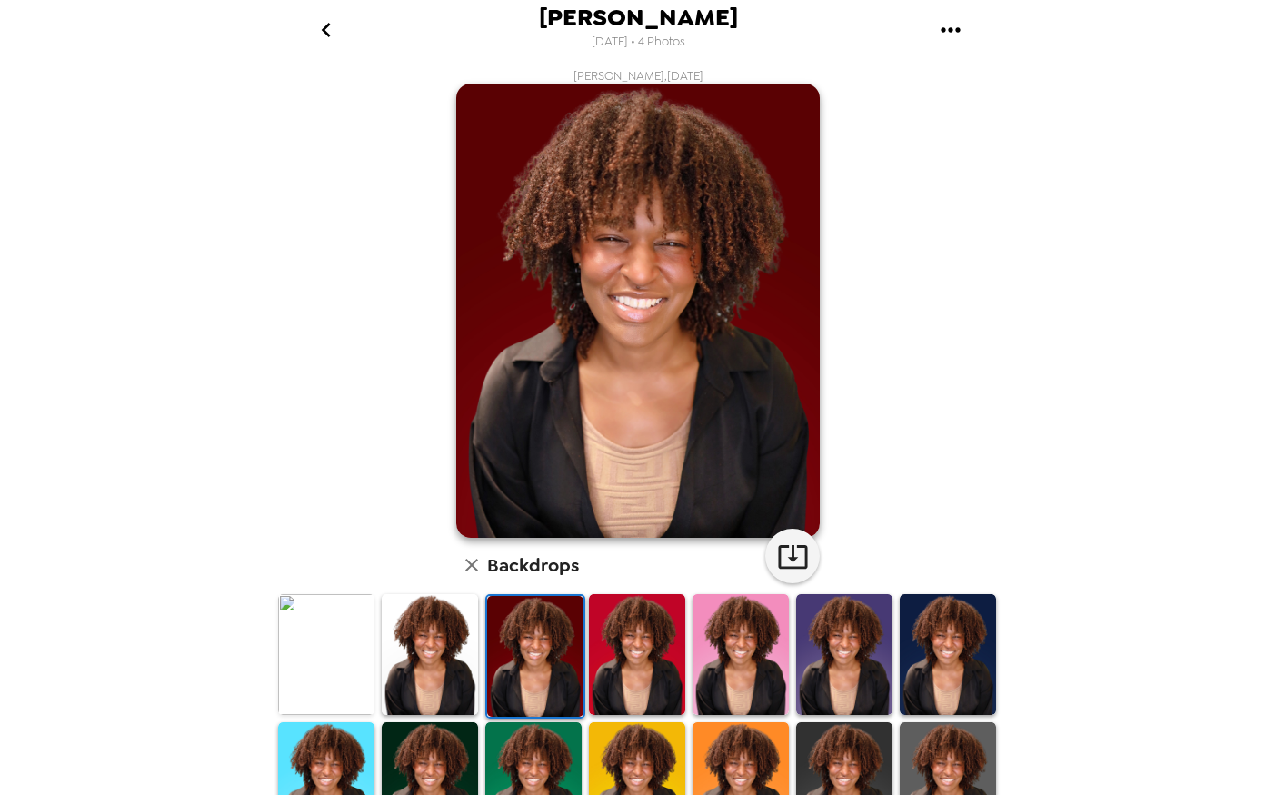
click at [900, 670] on img at bounding box center [948, 654] width 96 height 121
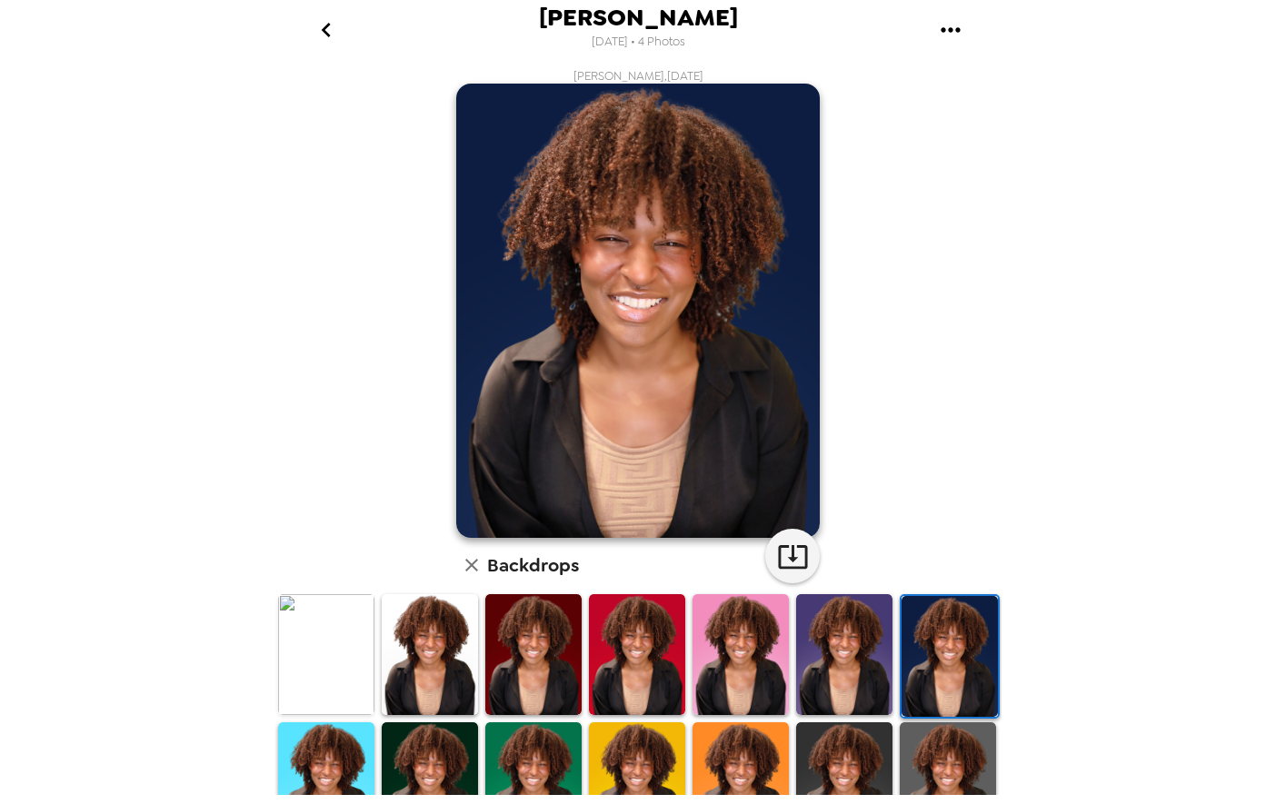
click at [522, 658] on img at bounding box center [533, 654] width 96 height 121
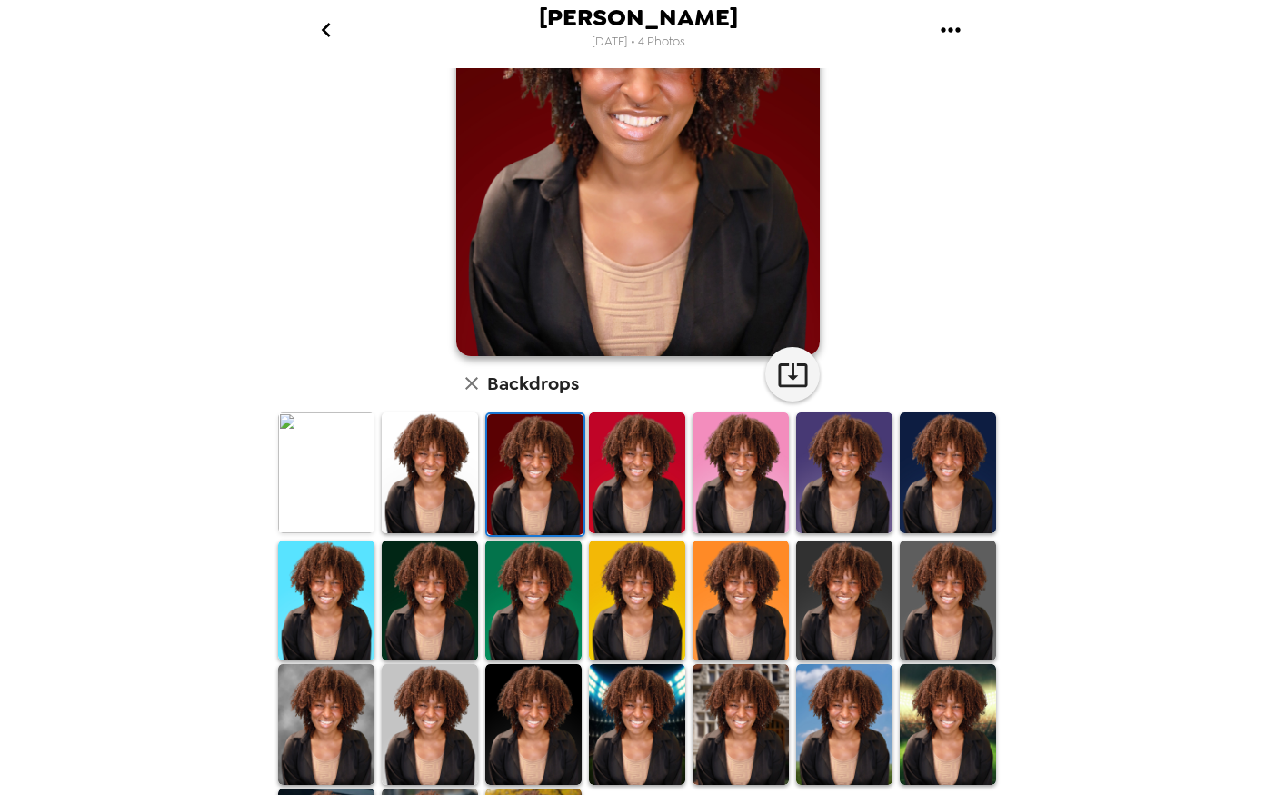
click at [703, 631] on img at bounding box center [741, 601] width 96 height 121
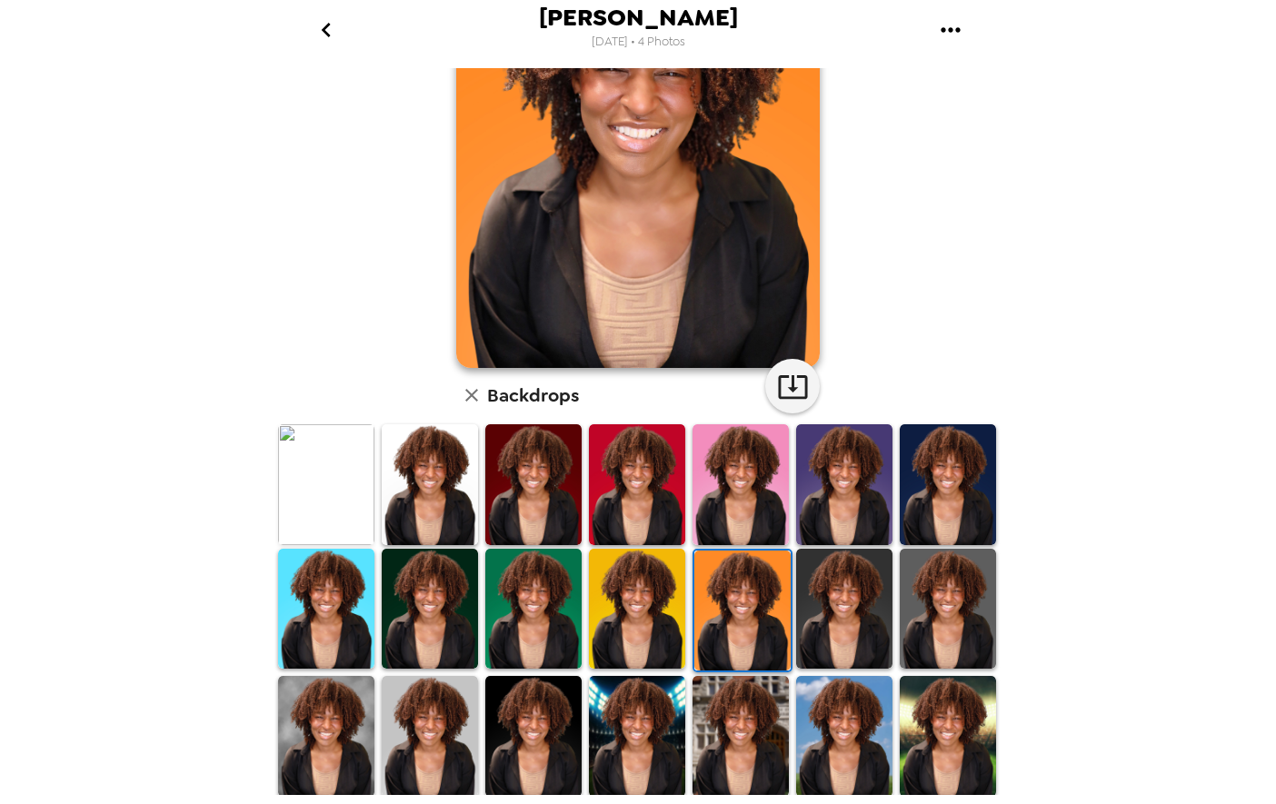
scroll to position [182, 0]
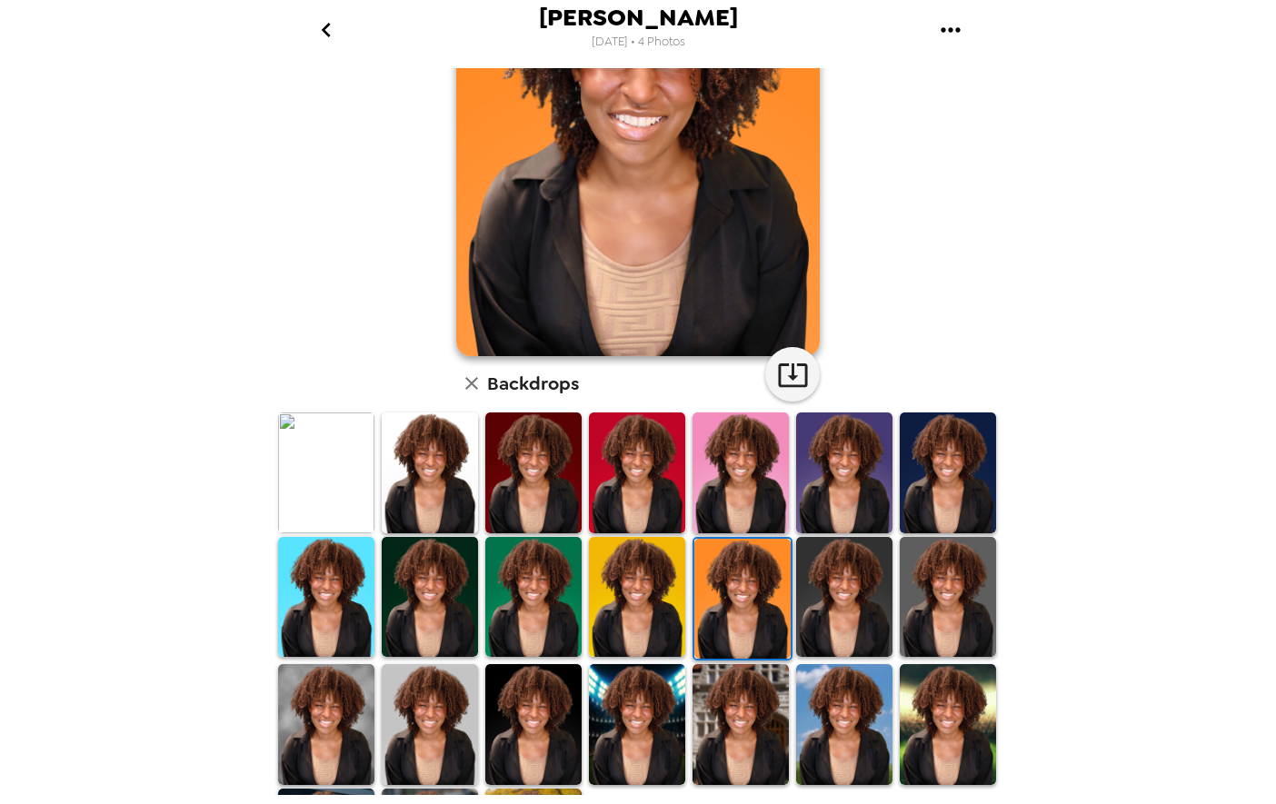
click at [585, 704] on div at bounding box center [637, 725] width 104 height 125
click at [555, 708] on img at bounding box center [533, 724] width 96 height 121
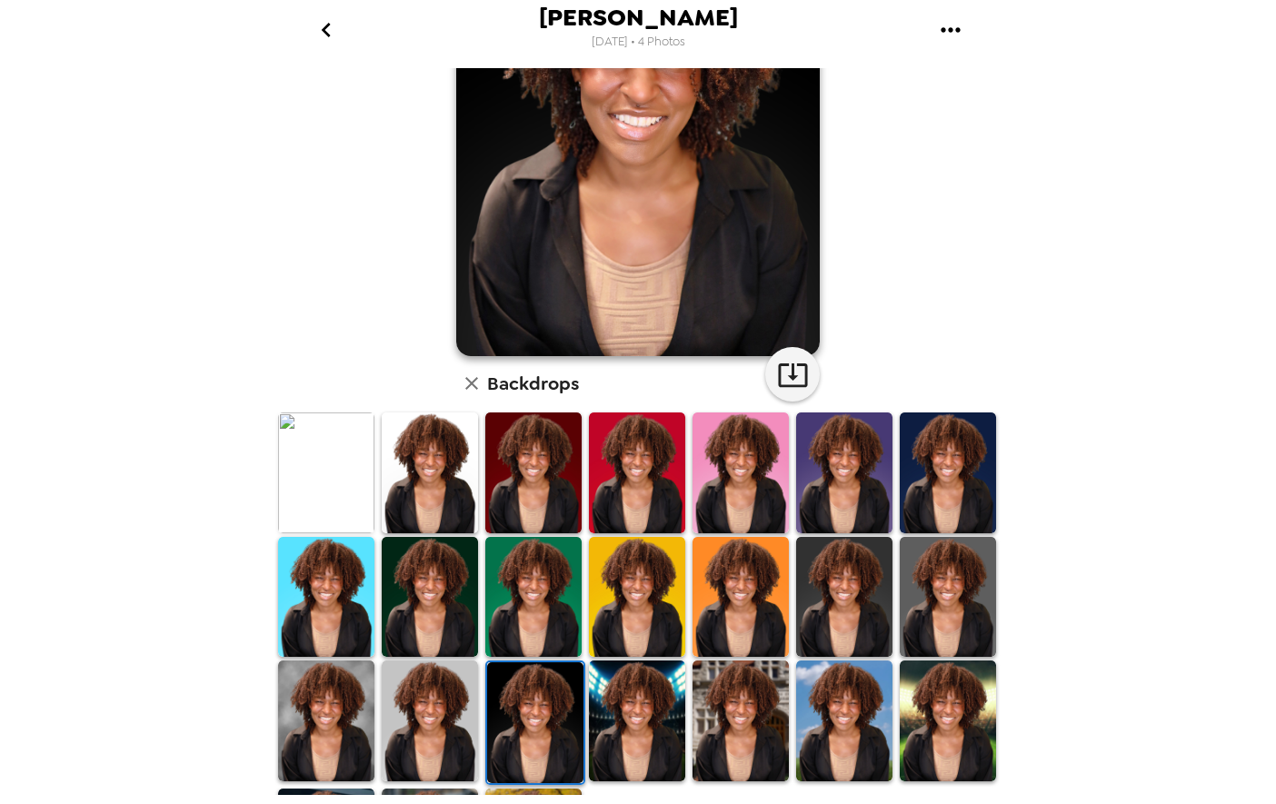
click at [404, 702] on img at bounding box center [430, 721] width 96 height 121
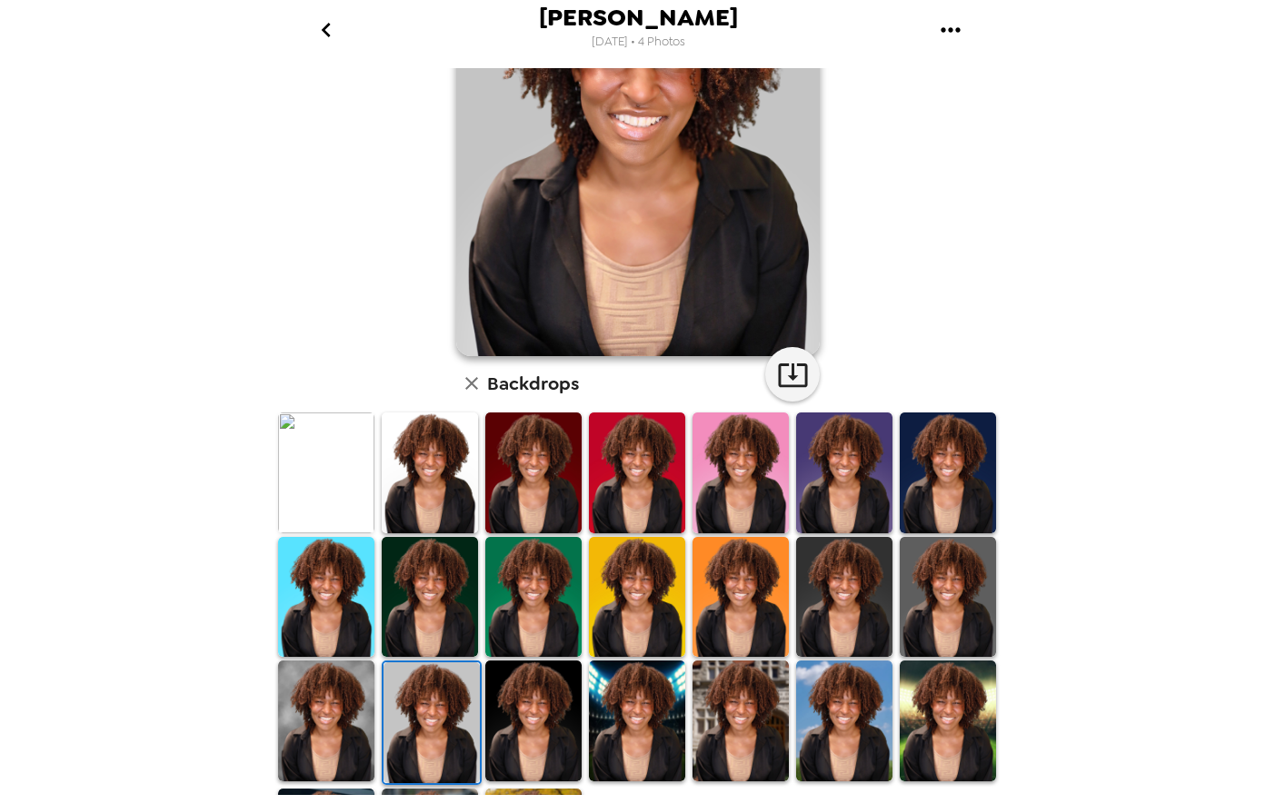
click at [329, 676] on img at bounding box center [326, 721] width 96 height 121
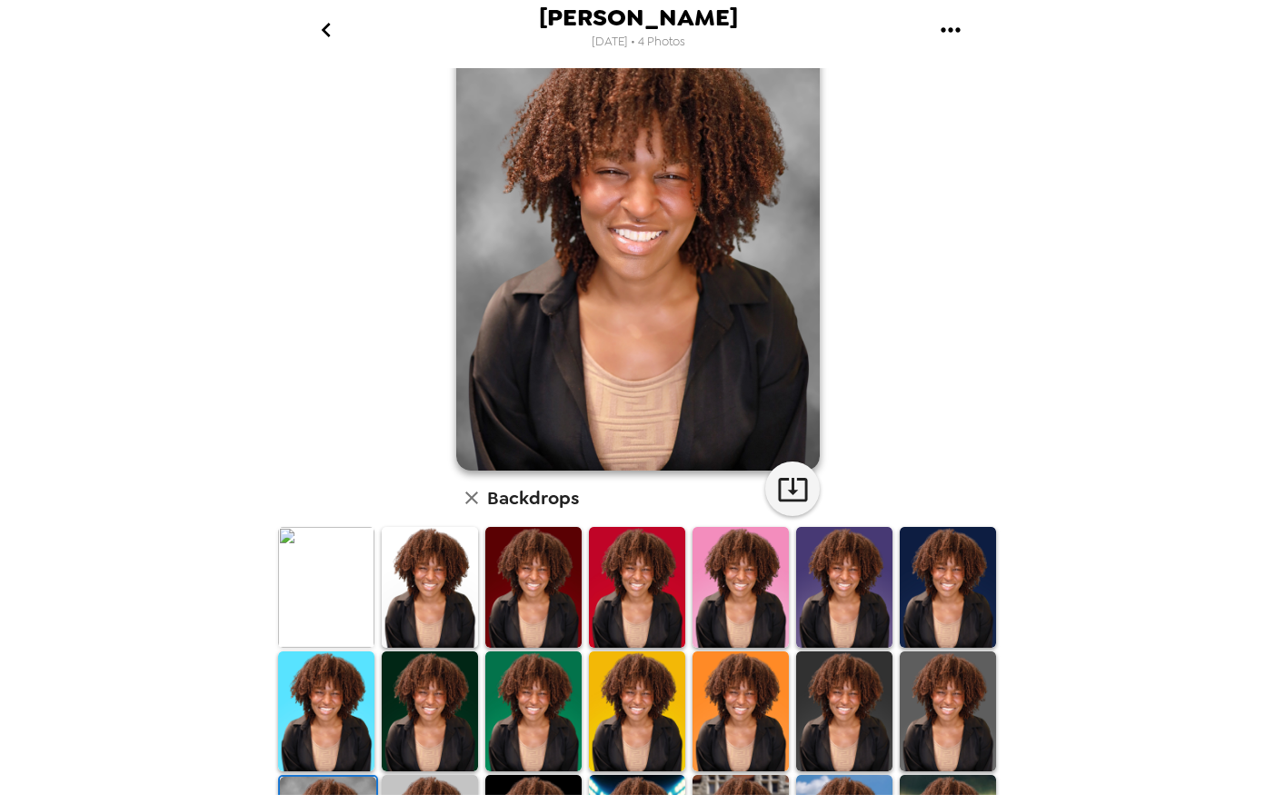
scroll to position [0, 0]
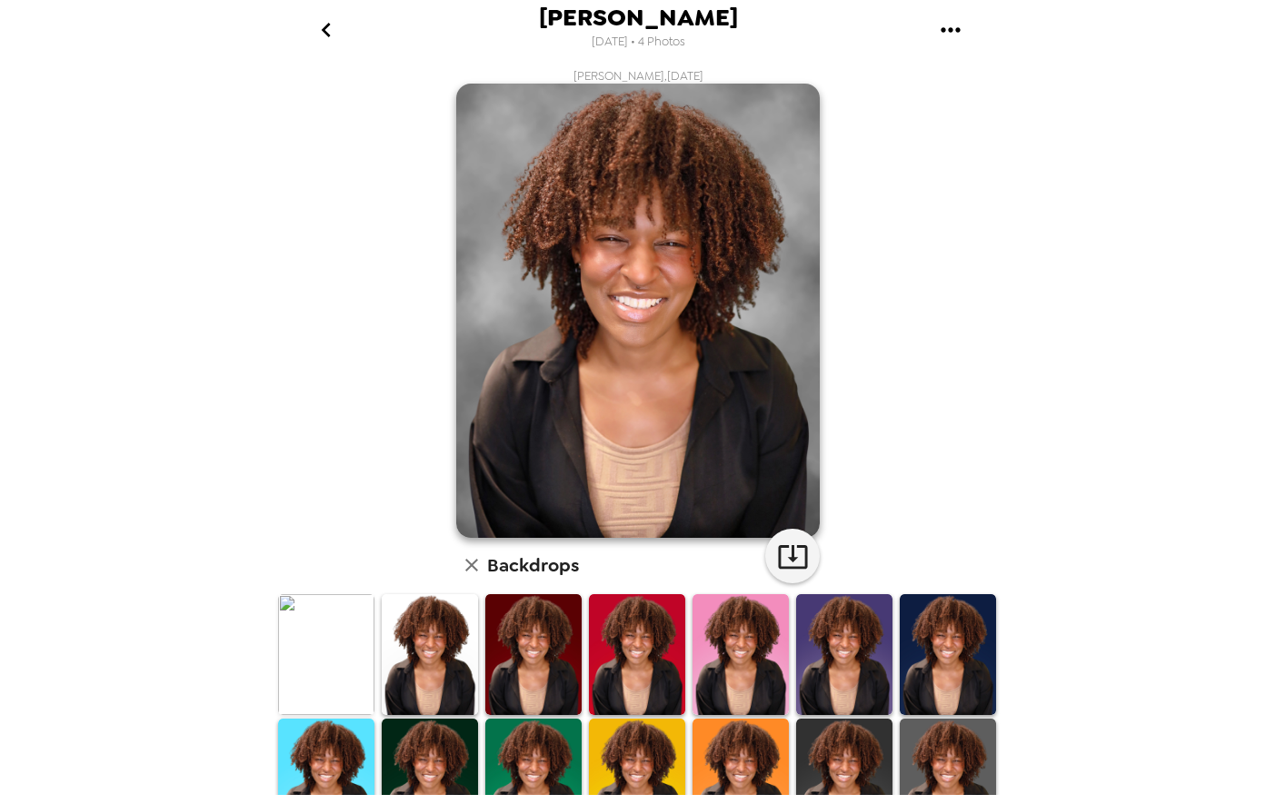
click at [334, 15] on icon "go back" at bounding box center [326, 29] width 29 height 29
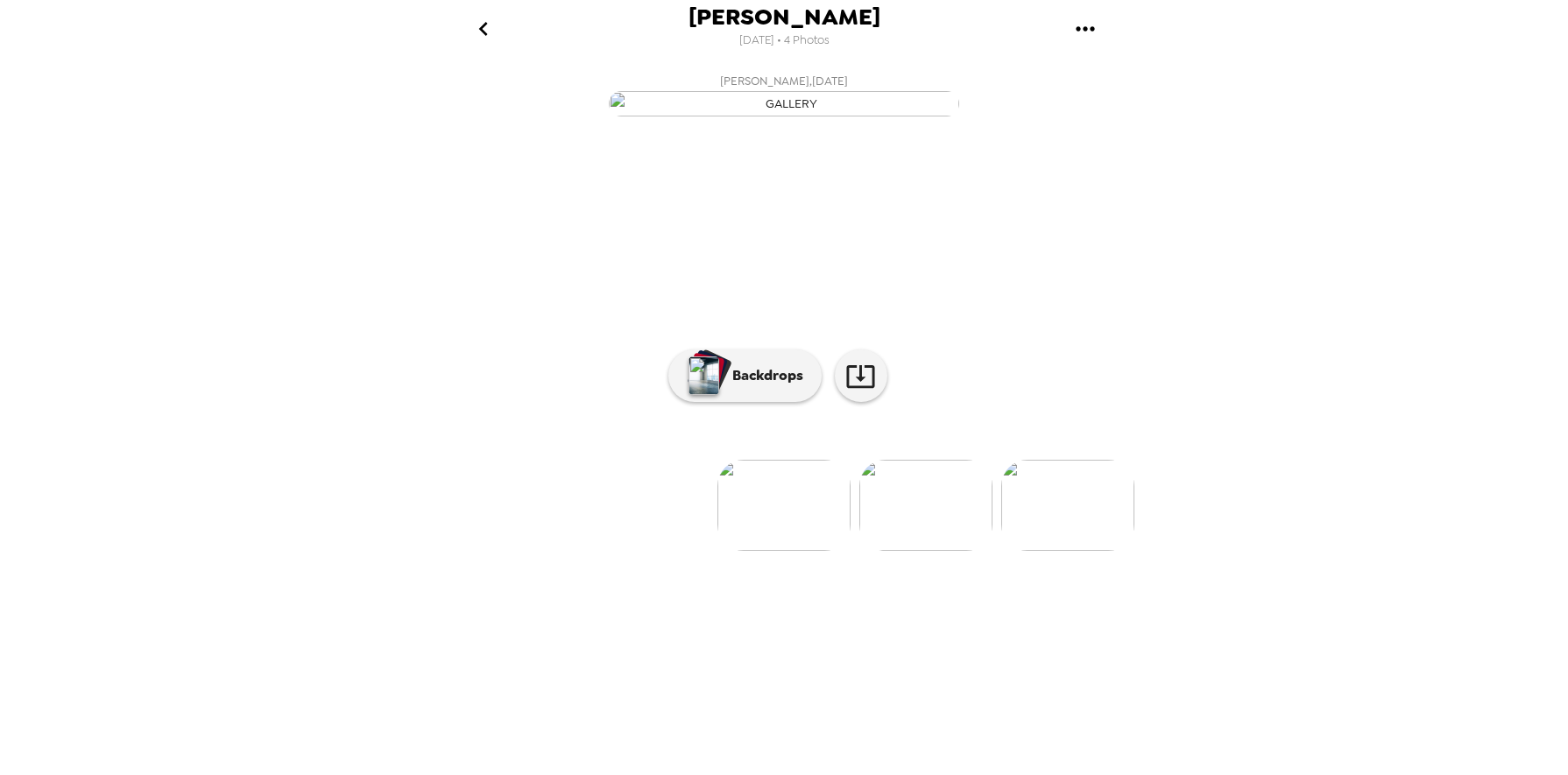
click at [487, 31] on icon "go back" at bounding box center [483, 28] width 28 height 28
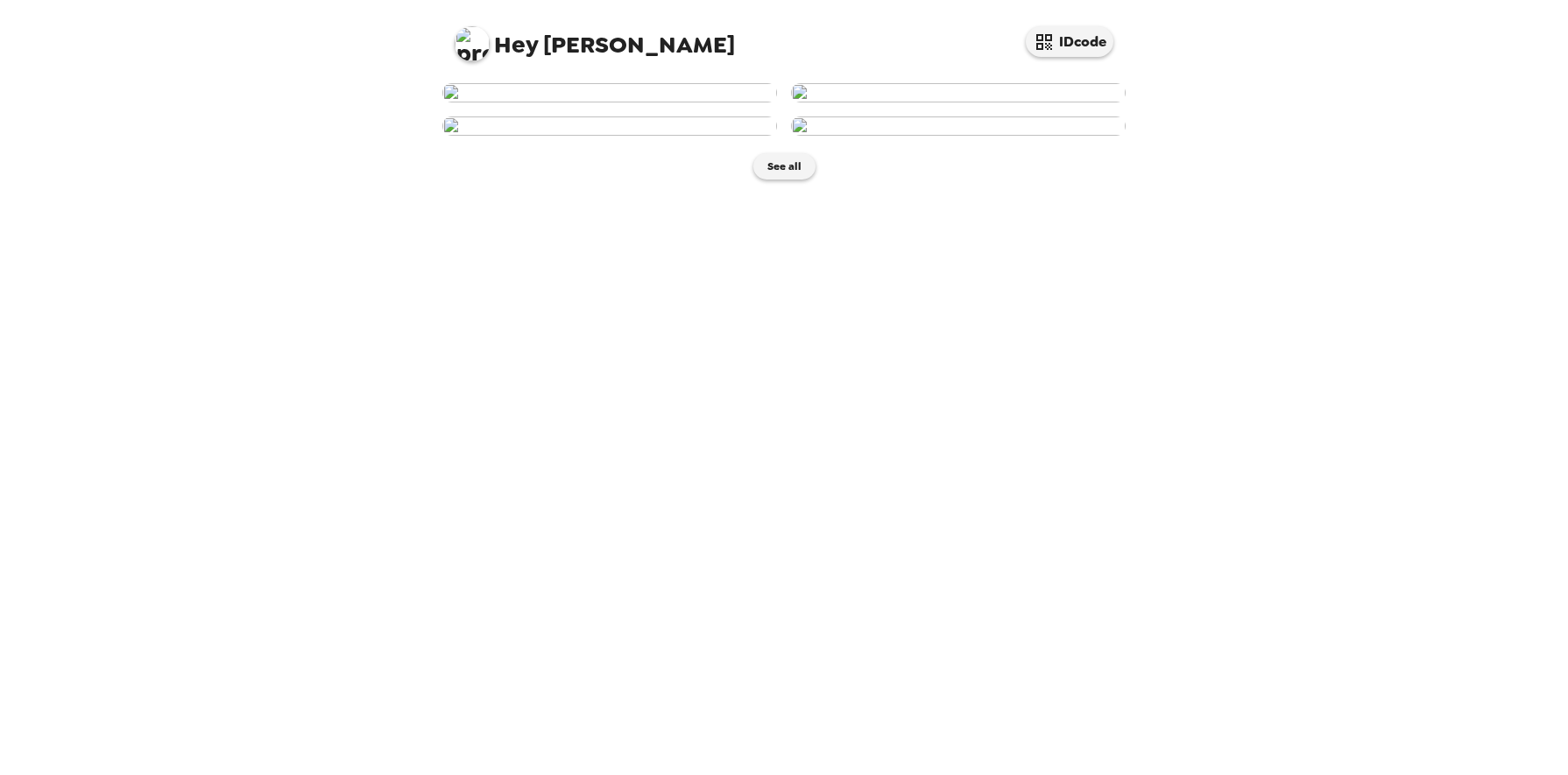
click at [465, 43] on img at bounding box center [472, 43] width 35 height 35
click at [494, 82] on span "Edit my info" at bounding box center [503, 83] width 70 height 14
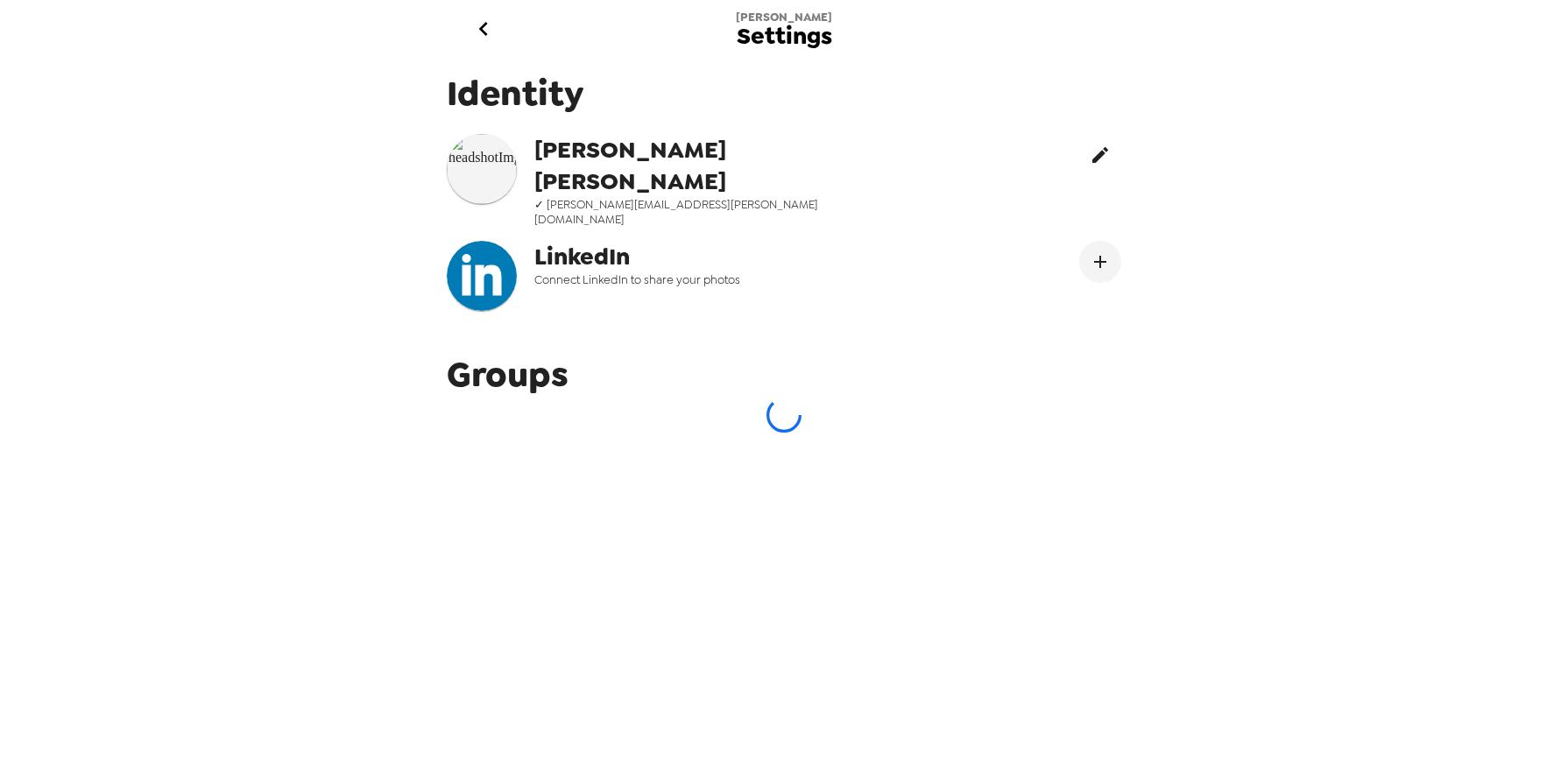
click at [1079, 155] on button "edit" at bounding box center [1101, 155] width 42 height 42
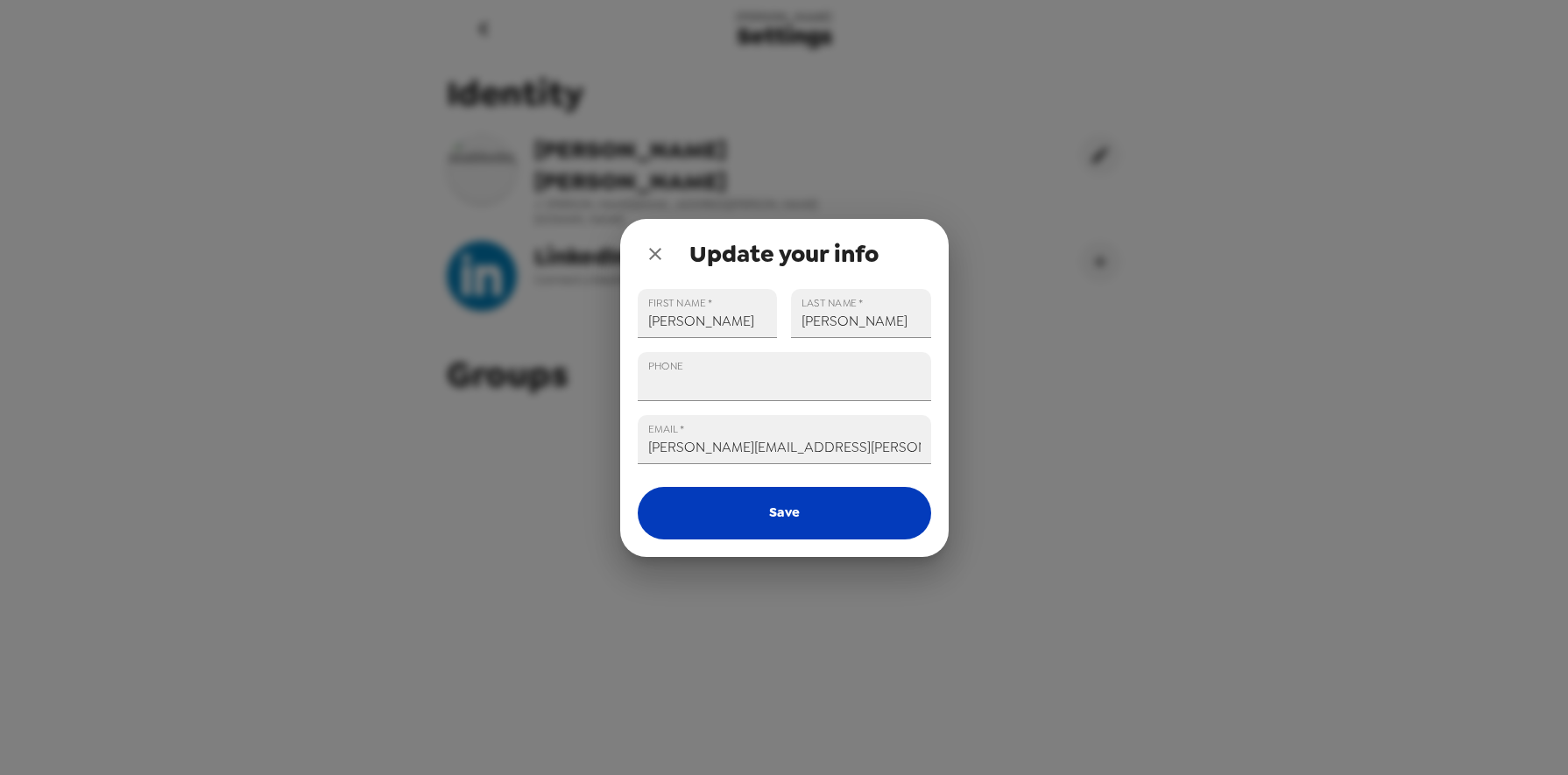
click at [771, 524] on button "Save" at bounding box center [784, 513] width 293 height 53
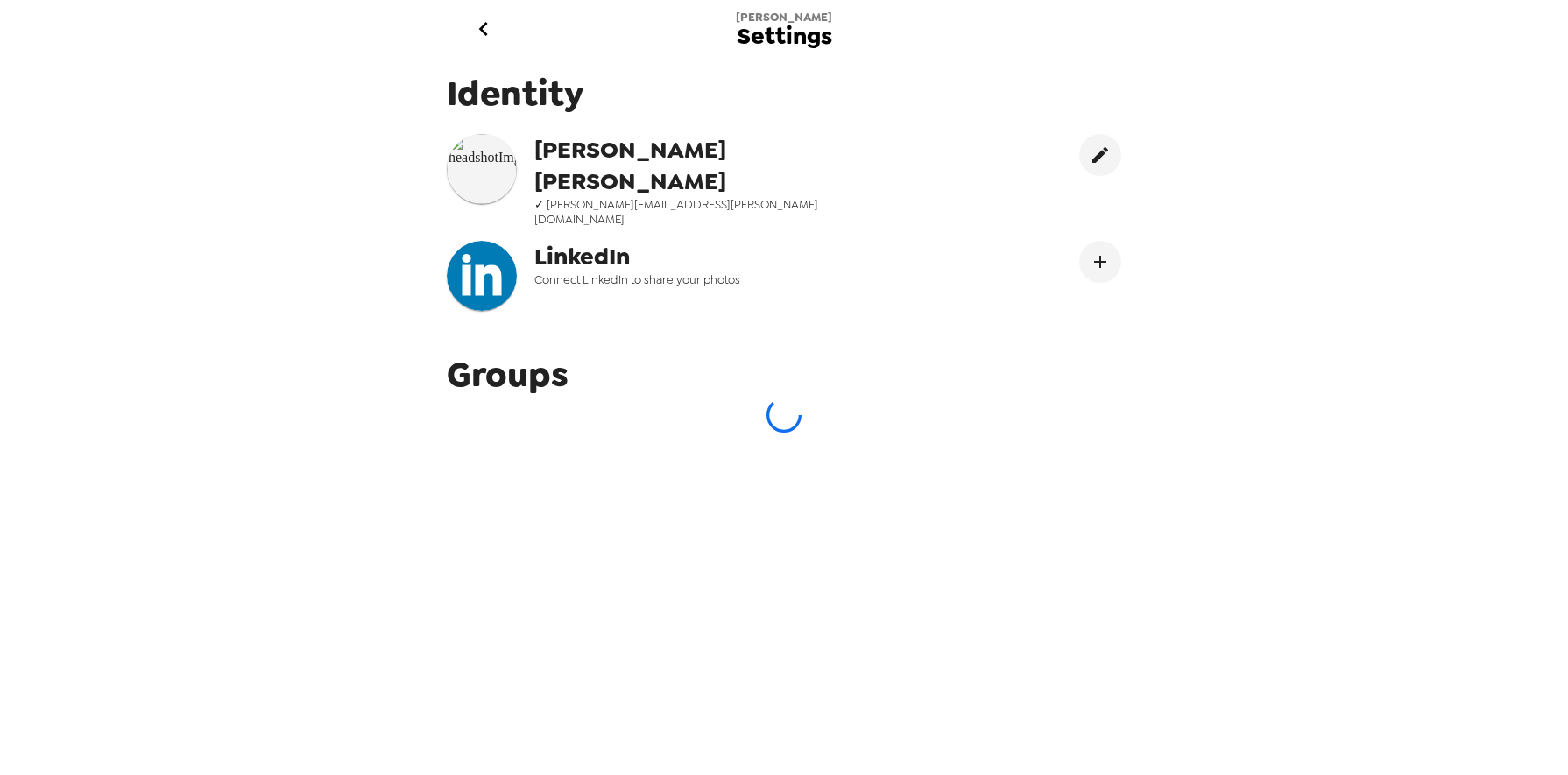
click at [487, 160] on img at bounding box center [482, 169] width 70 height 70
click at [490, 162] on img at bounding box center [482, 169] width 70 height 70
click at [477, 30] on icon "go back" at bounding box center [483, 28] width 28 height 28
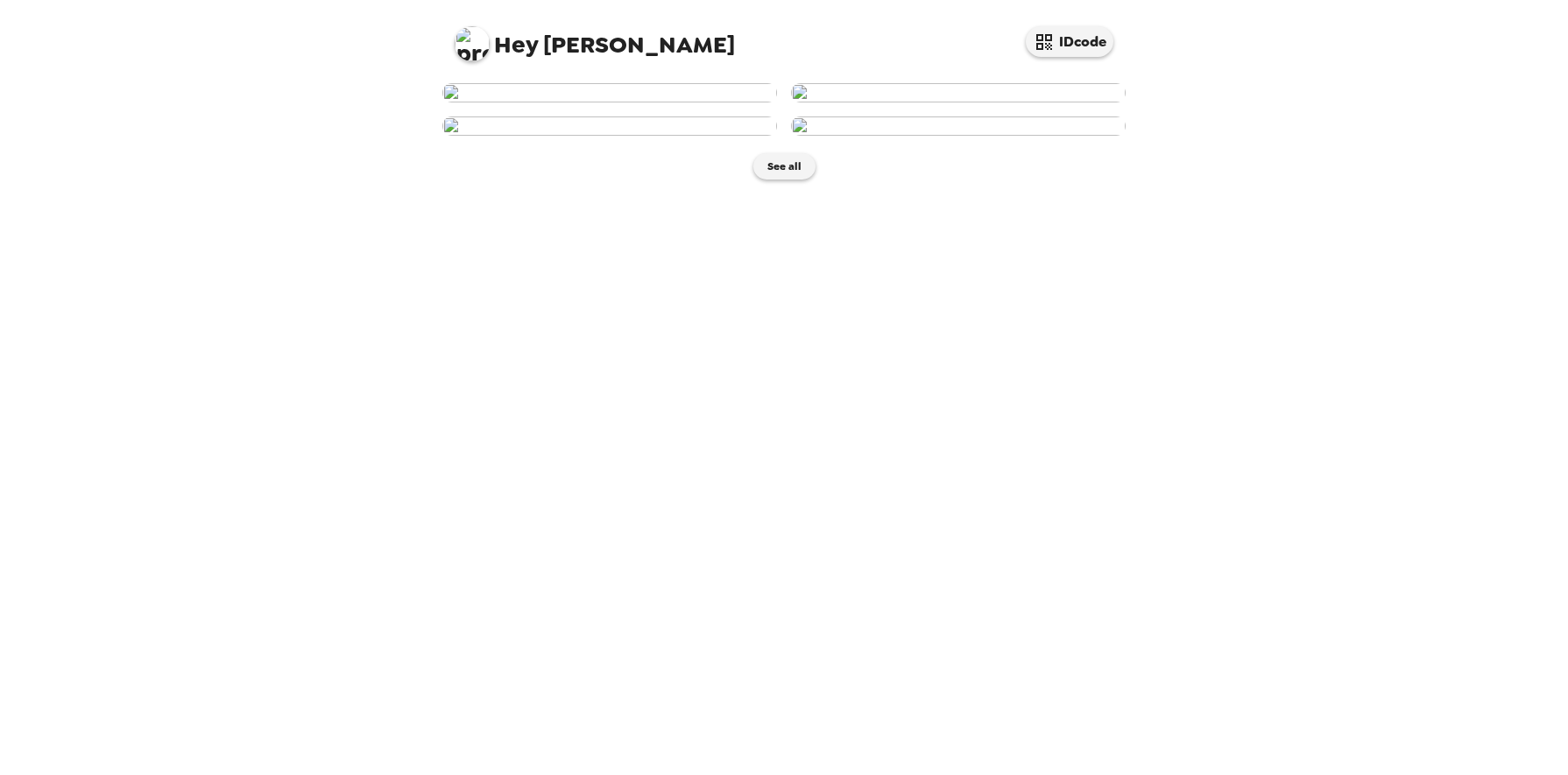
click at [473, 50] on img at bounding box center [472, 43] width 35 height 35
click at [484, 69] on li "Edit my info" at bounding box center [543, 84] width 175 height 32
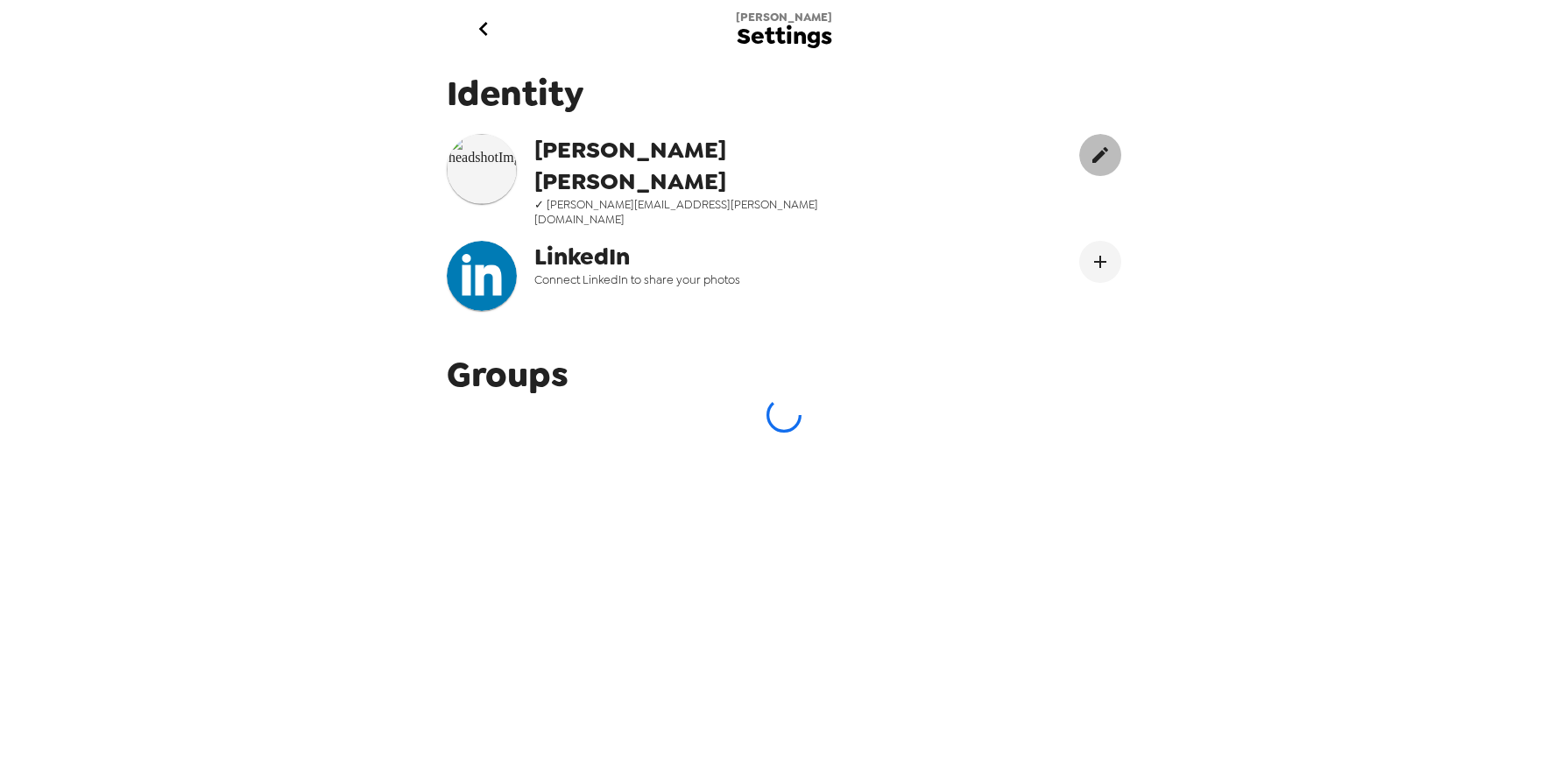
click at [1090, 160] on icon "edit" at bounding box center [1101, 155] width 21 height 21
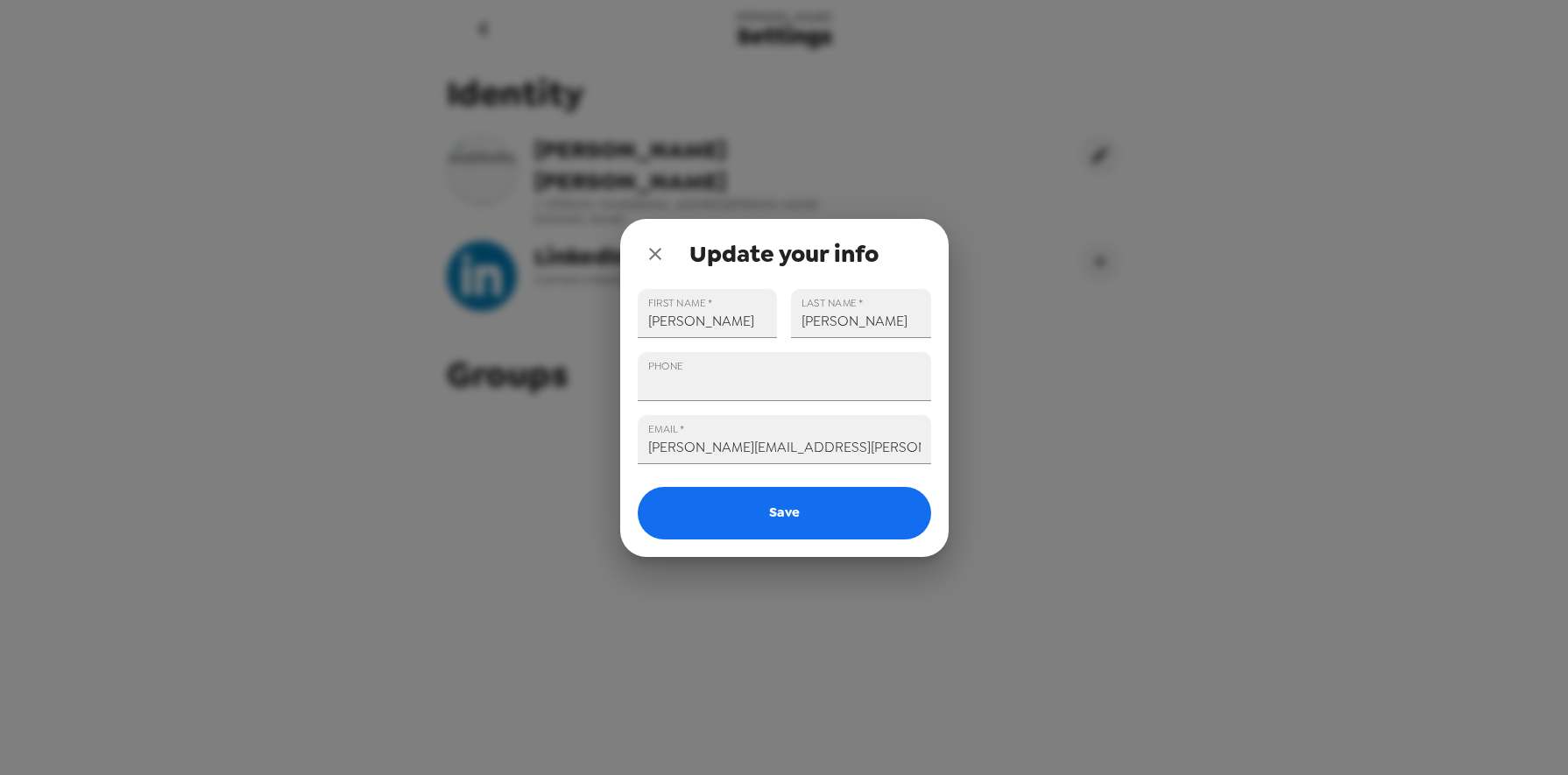
click at [657, 252] on icon "close" at bounding box center [654, 254] width 13 height 13
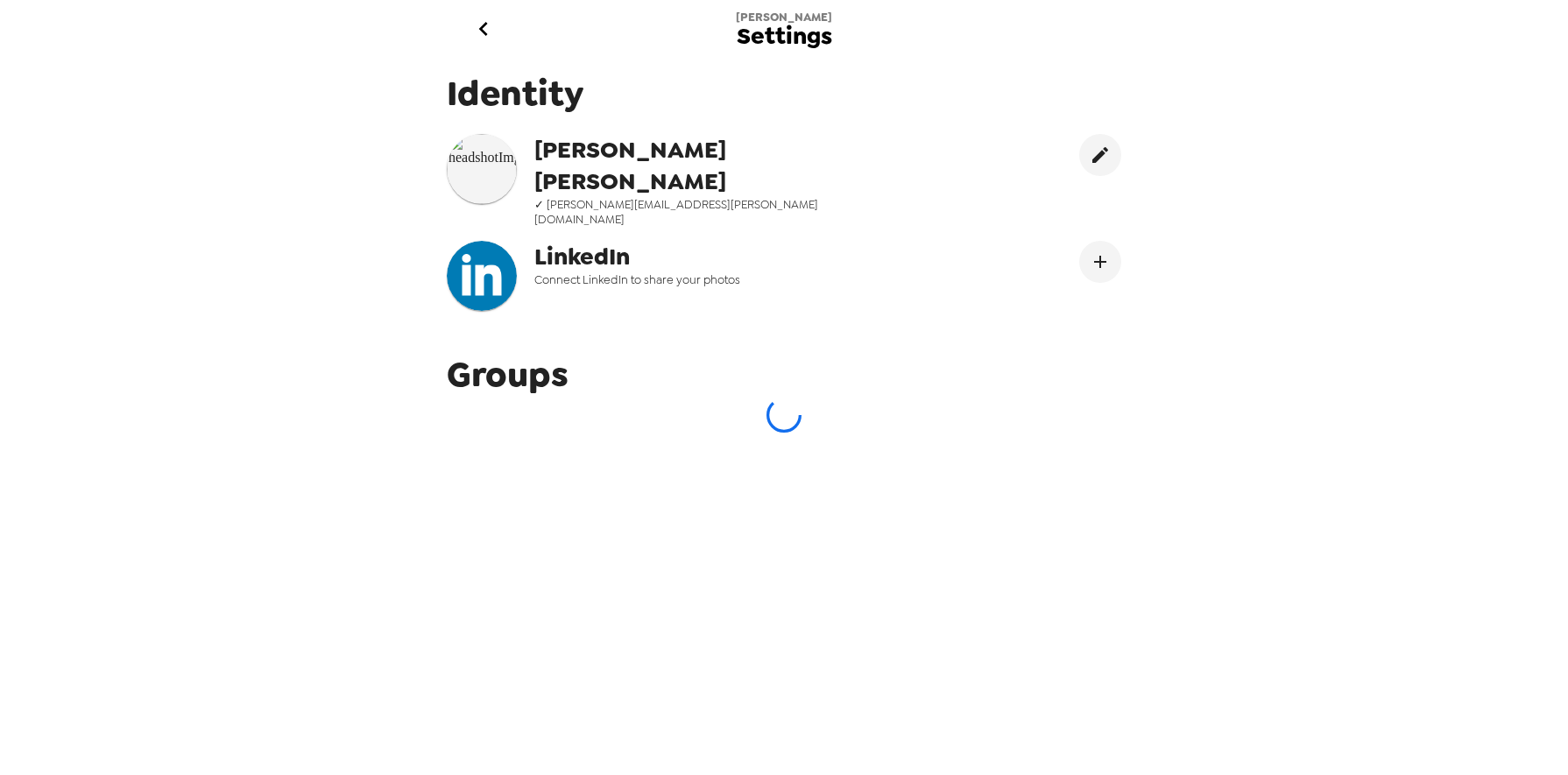
click at [472, 161] on img at bounding box center [482, 169] width 70 height 70
click at [495, 20] on icon "go back" at bounding box center [483, 28] width 28 height 28
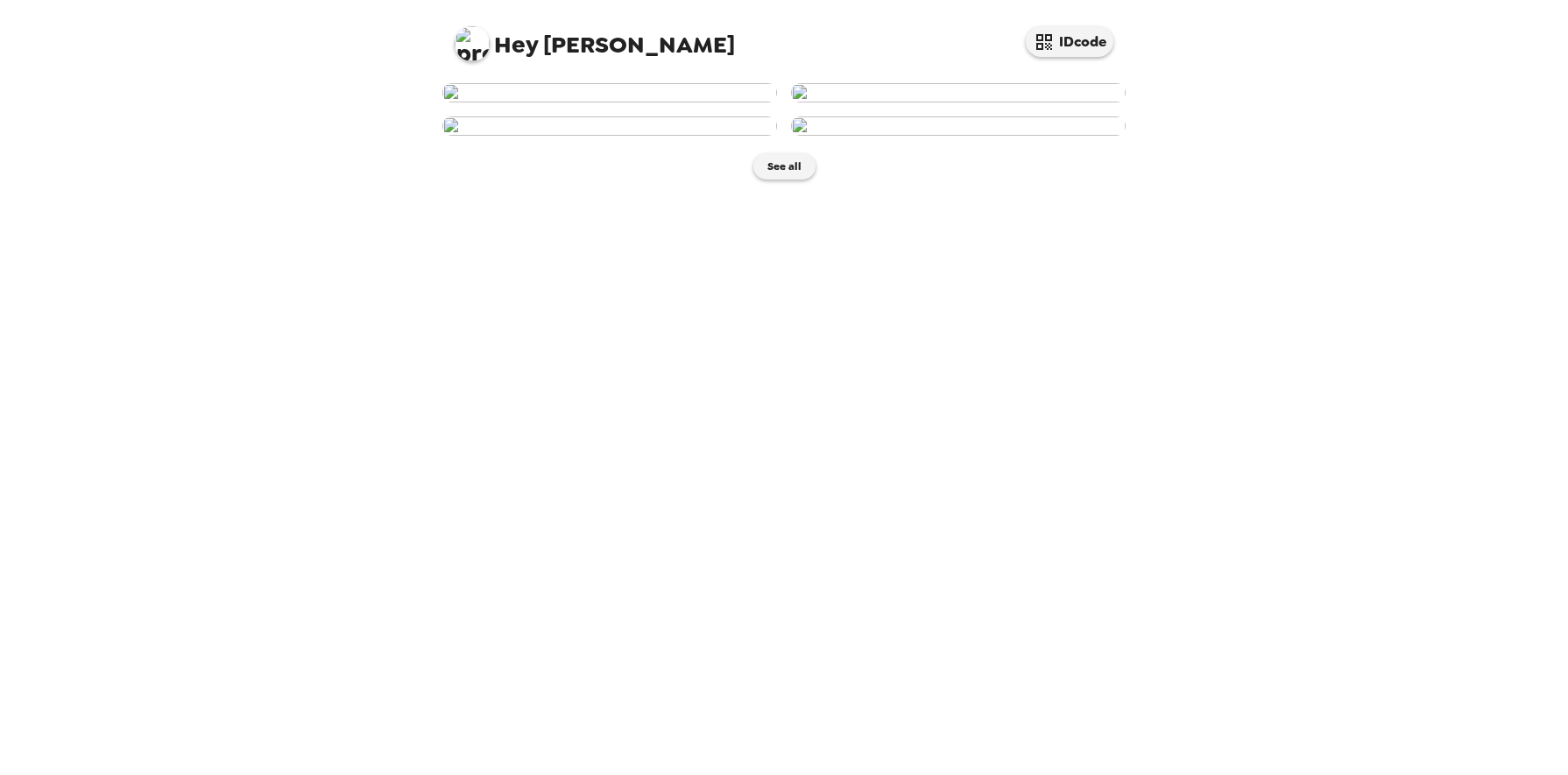
click at [938, 102] on img at bounding box center [958, 93] width 334 height 19
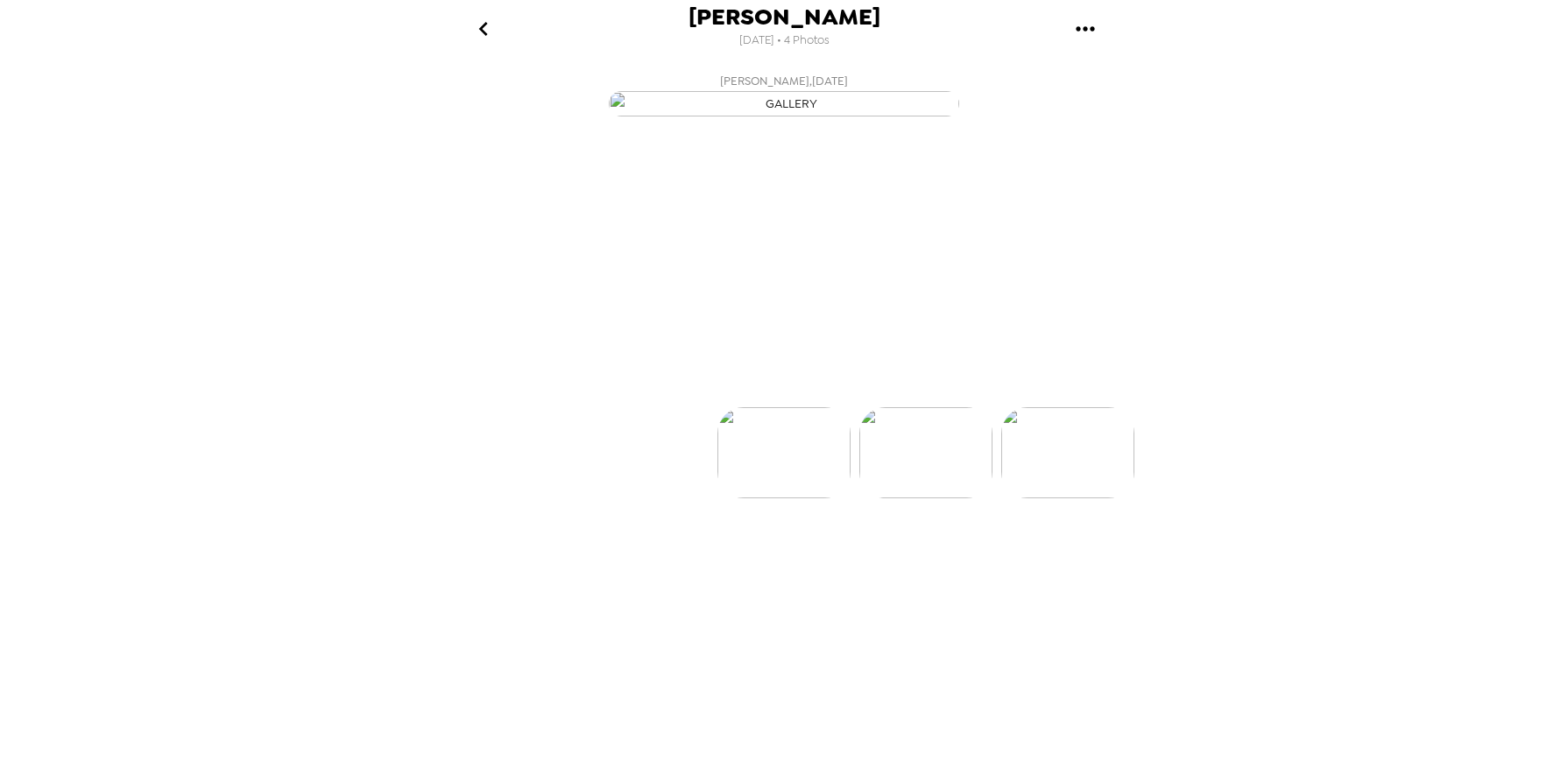
scroll to position [0, 141]
drag, startPoint x: 797, startPoint y: 316, endPoint x: 1087, endPoint y: 34, distance: 404.5
click at [1087, 34] on icon "gallery menu" at bounding box center [1085, 28] width 28 height 28
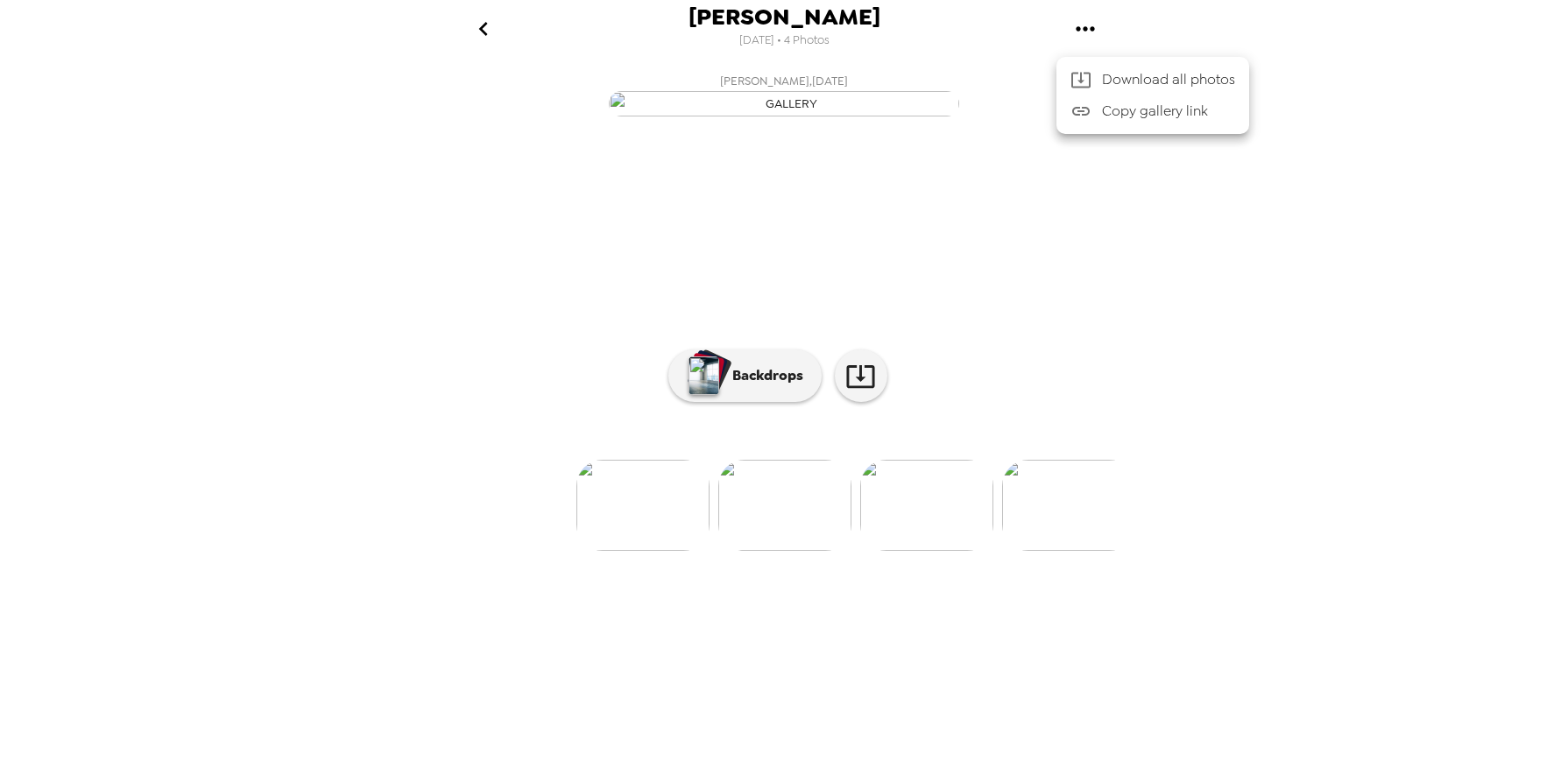
click at [1229, 312] on div at bounding box center [784, 388] width 1568 height 775
click at [653, 551] on img at bounding box center [643, 505] width 133 height 92
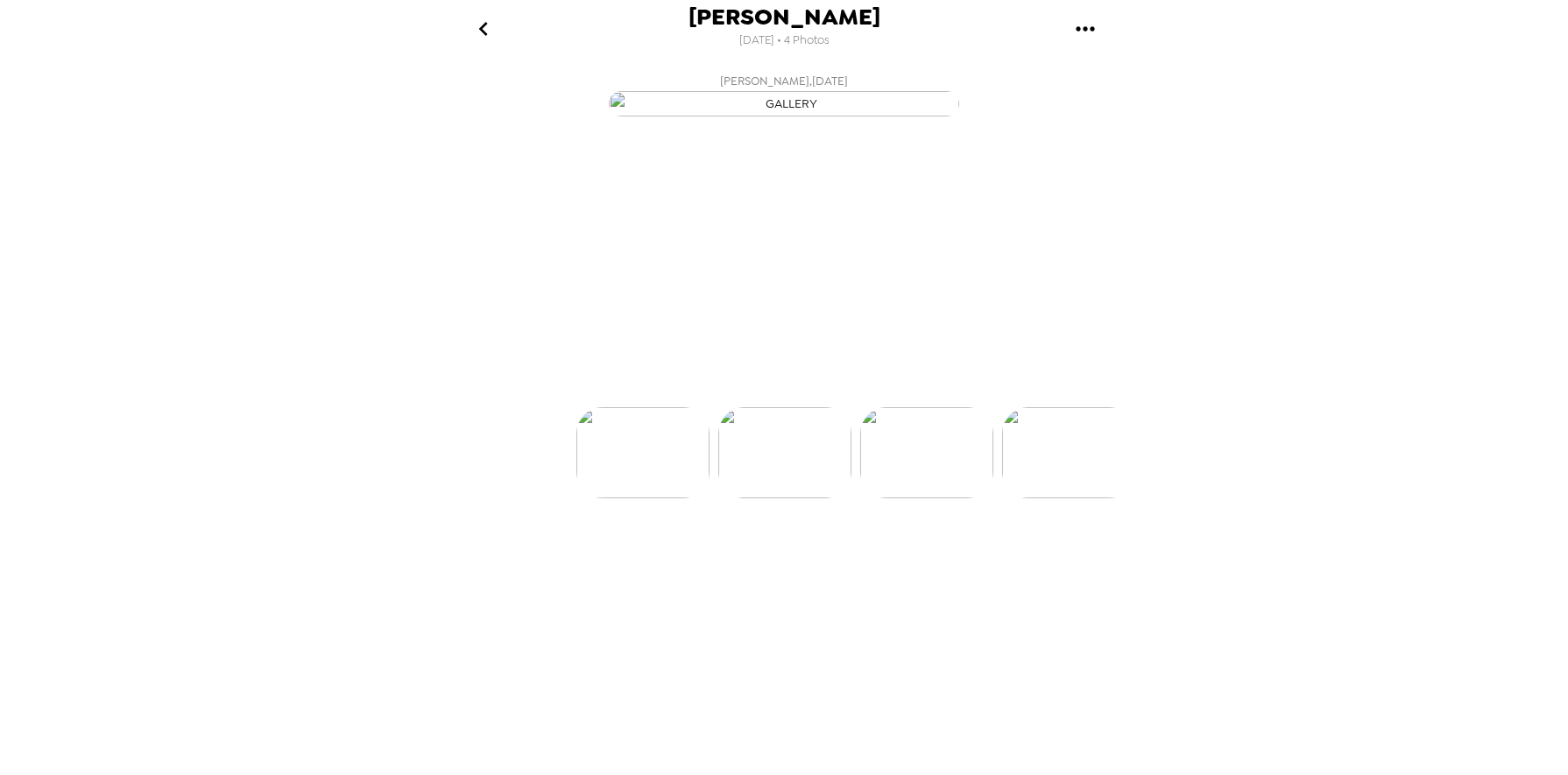
scroll to position [0, 0]
